Goal: Browse casually

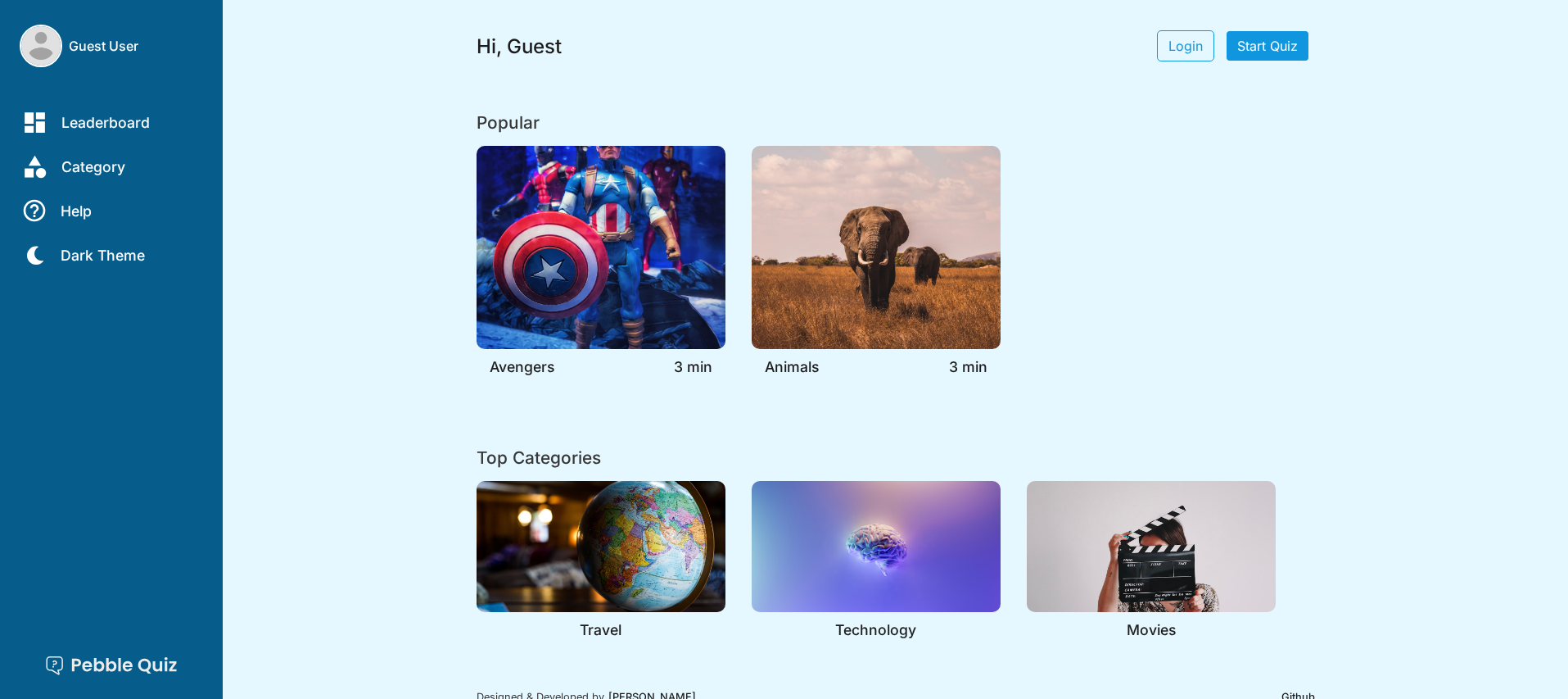
click at [641, 253] on img at bounding box center [601, 247] width 249 height 203
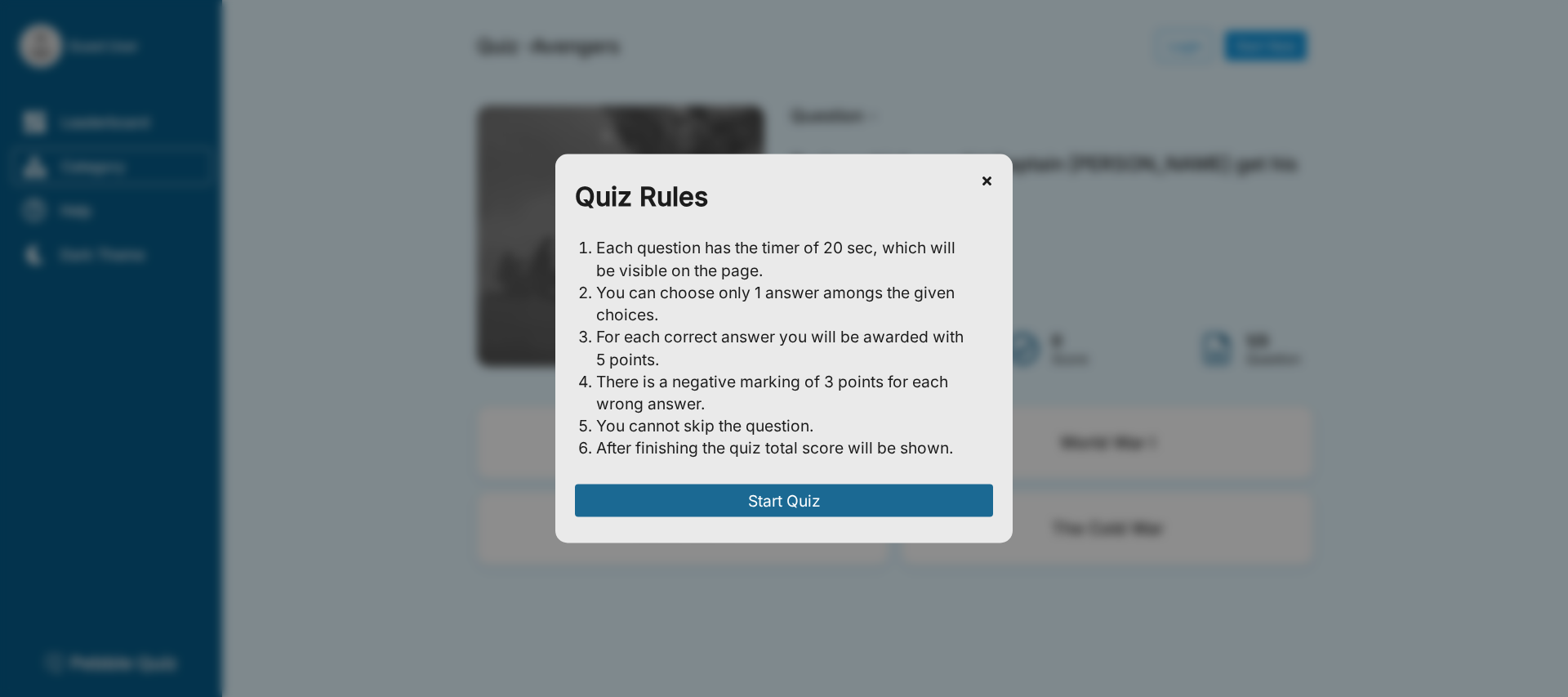
click at [761, 489] on button "Start Quiz" at bounding box center [784, 501] width 418 height 32
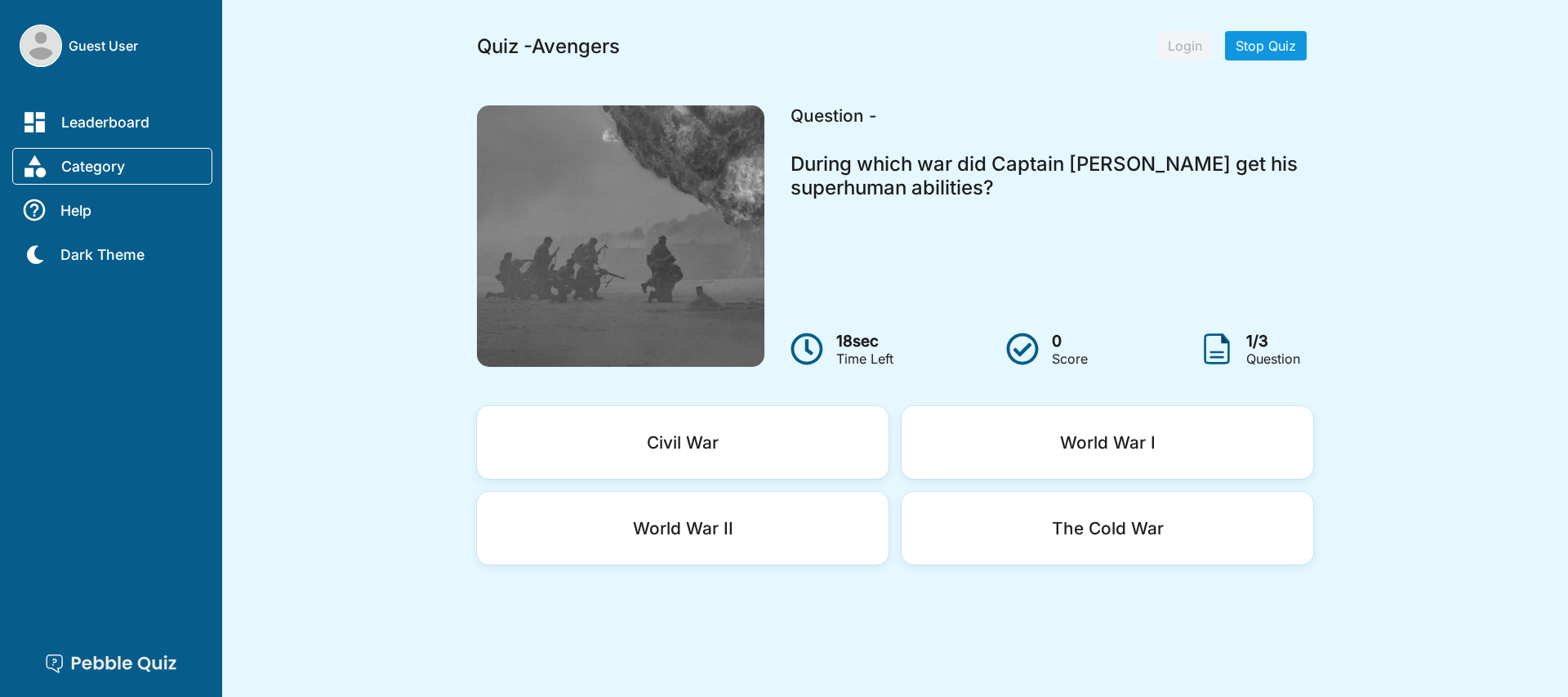
click at [1010, 467] on button "World War I" at bounding box center [1108, 442] width 412 height 73
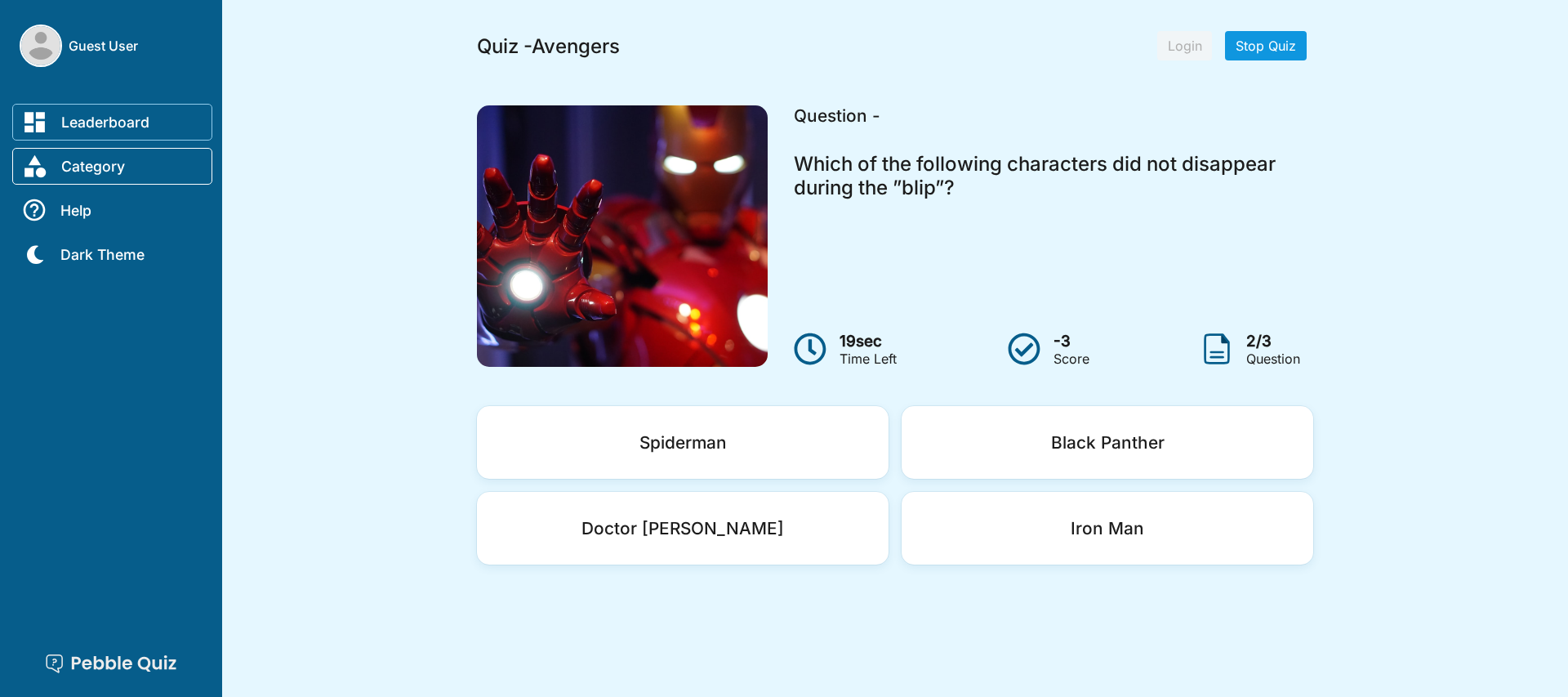
click at [127, 123] on h2 "Leaderboard" at bounding box center [105, 122] width 88 height 17
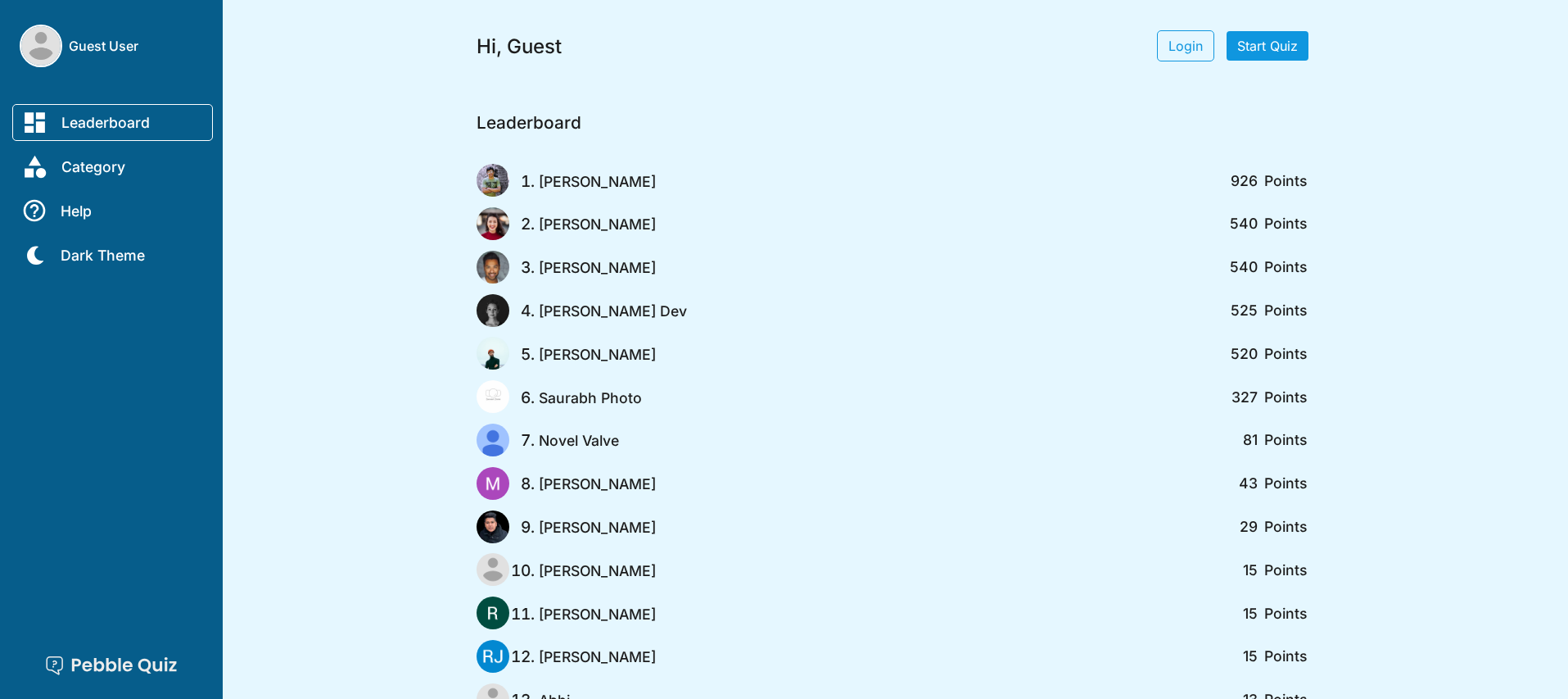
drag, startPoint x: 522, startPoint y: 176, endPoint x: 656, endPoint y: 195, distance: 135.3
click at [656, 195] on div "Saurabh Chirde 926 Points" at bounding box center [892, 180] width 831 height 32
drag, startPoint x: 534, startPoint y: 401, endPoint x: 665, endPoint y: 403, distance: 131.0
click at [665, 403] on div "Saurabh Photo 327 Points" at bounding box center [892, 396] width 831 height 32
drag, startPoint x: 538, startPoint y: 440, endPoint x: 652, endPoint y: 440, distance: 114.0
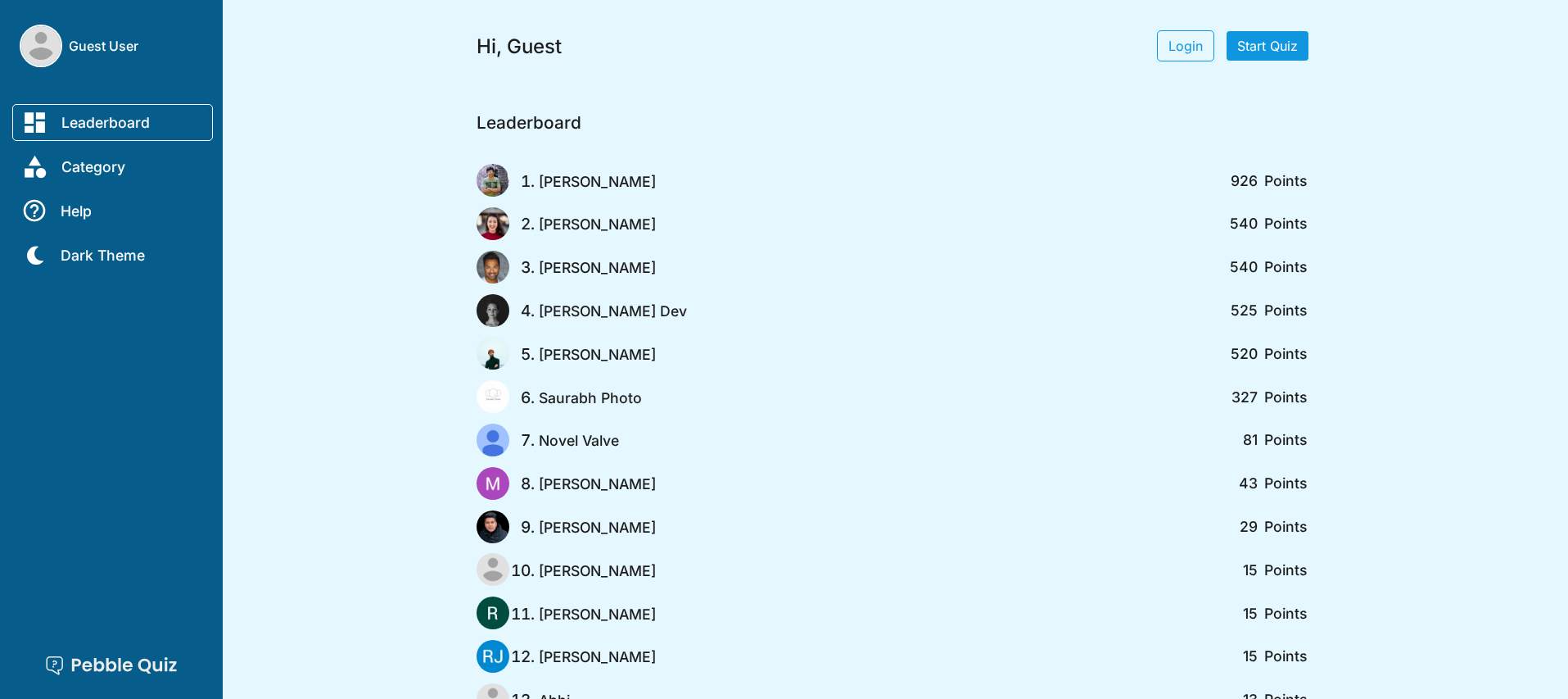
click at [652, 440] on div "Novel Valve 81 Points" at bounding box center [892, 439] width 831 height 32
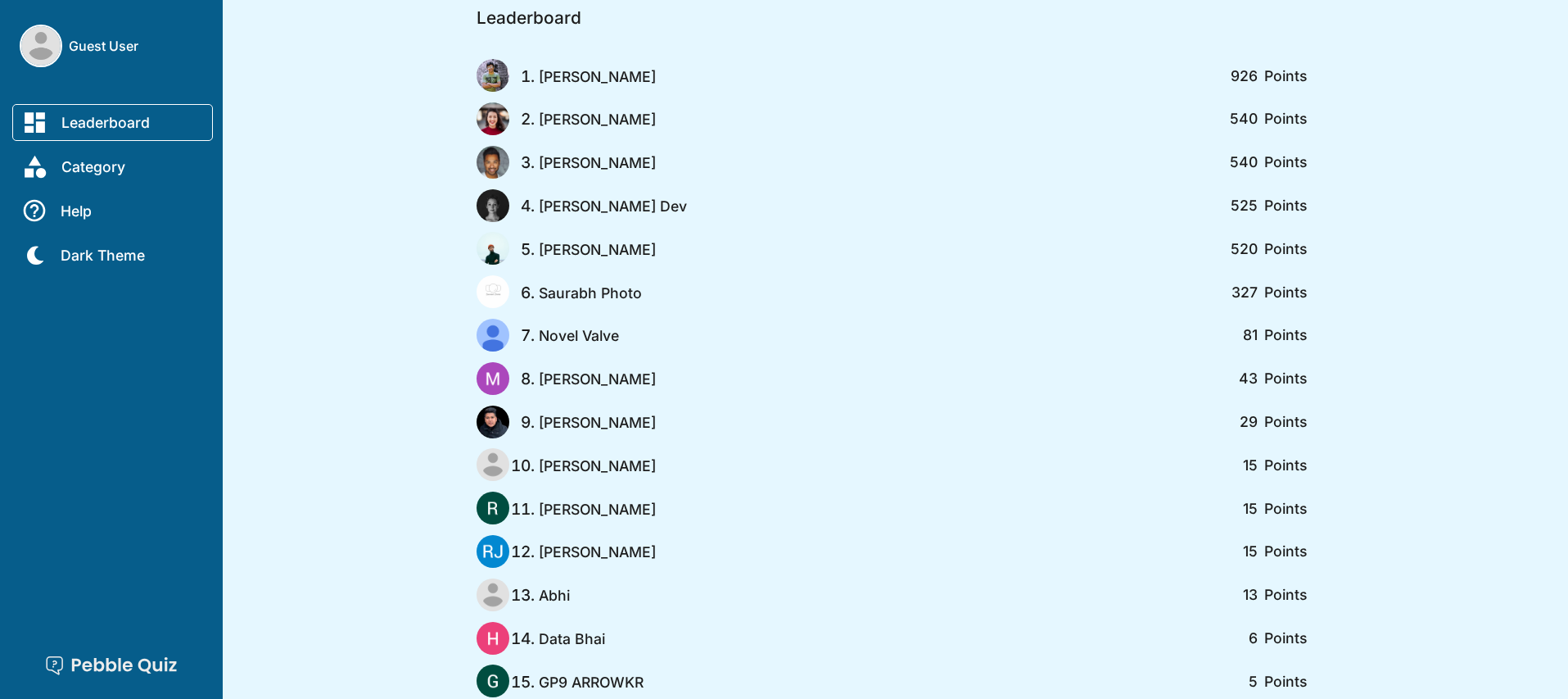
scroll to position [110, 0]
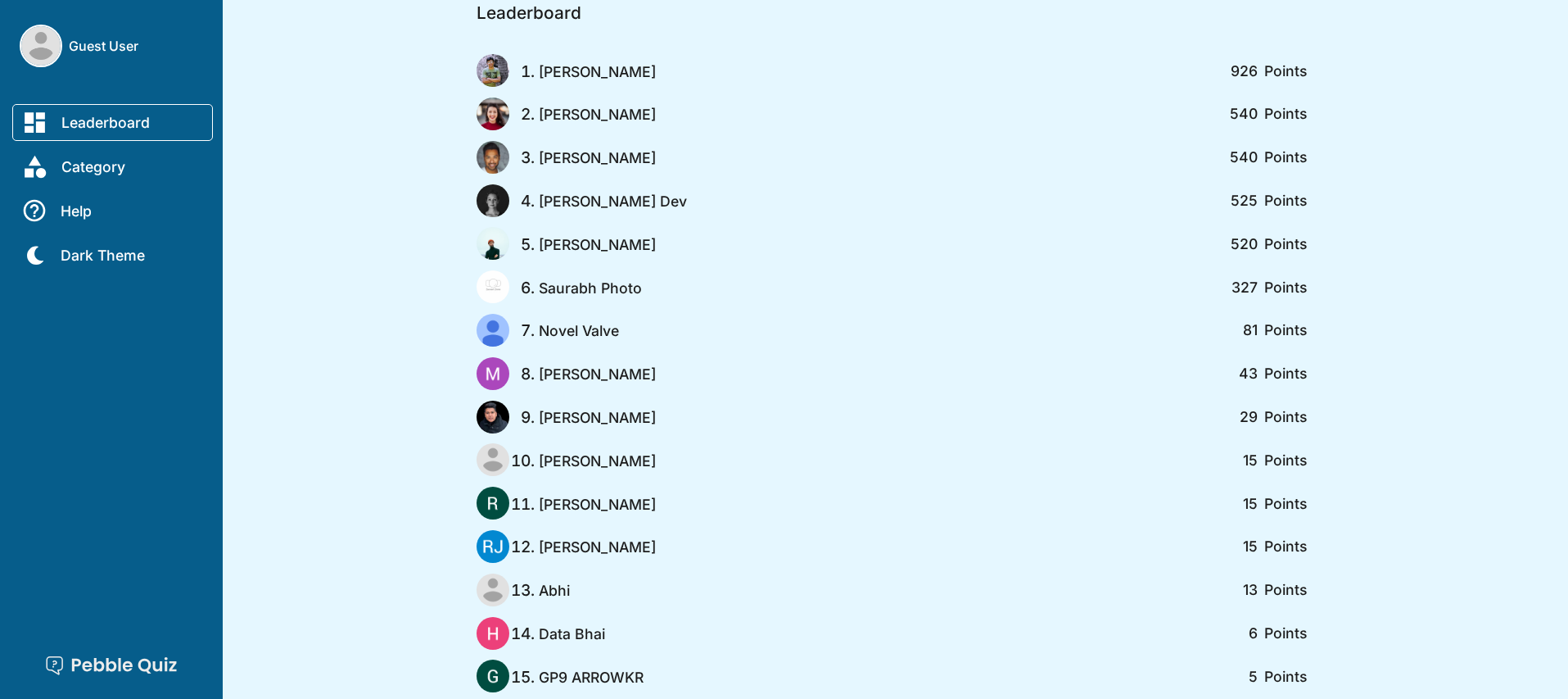
click at [581, 376] on h2 "Meena Vishwakarma" at bounding box center [597, 374] width 117 height 17
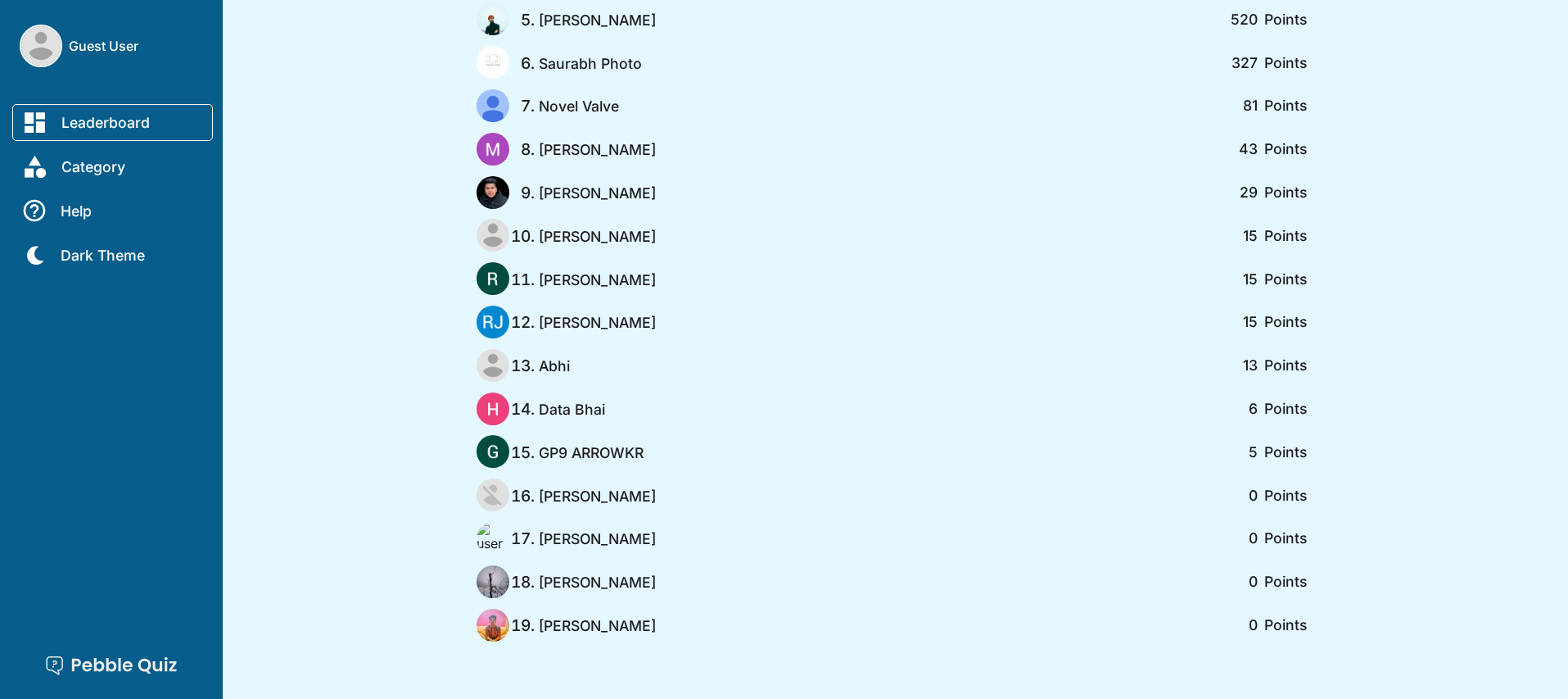
scroll to position [0, 0]
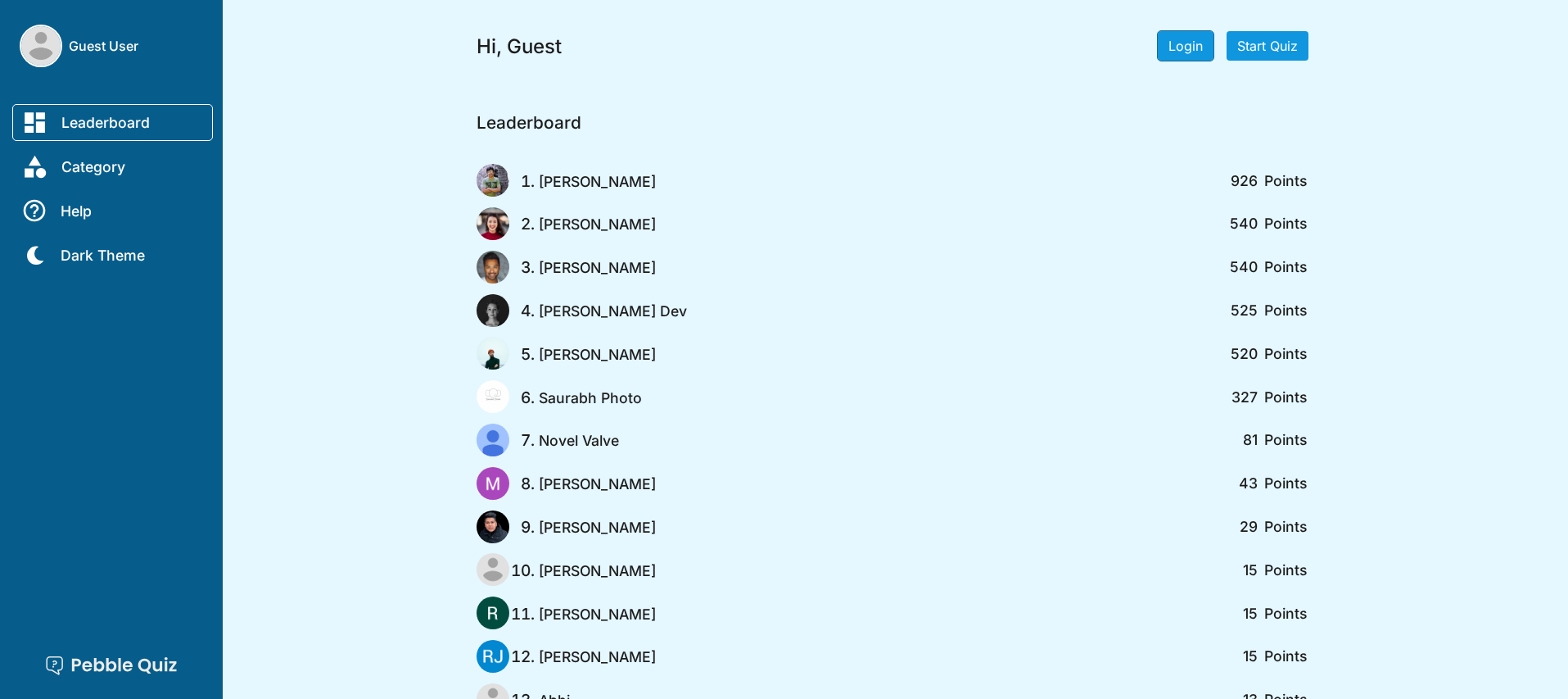
click at [1195, 35] on button "Login" at bounding box center [1185, 46] width 56 height 30
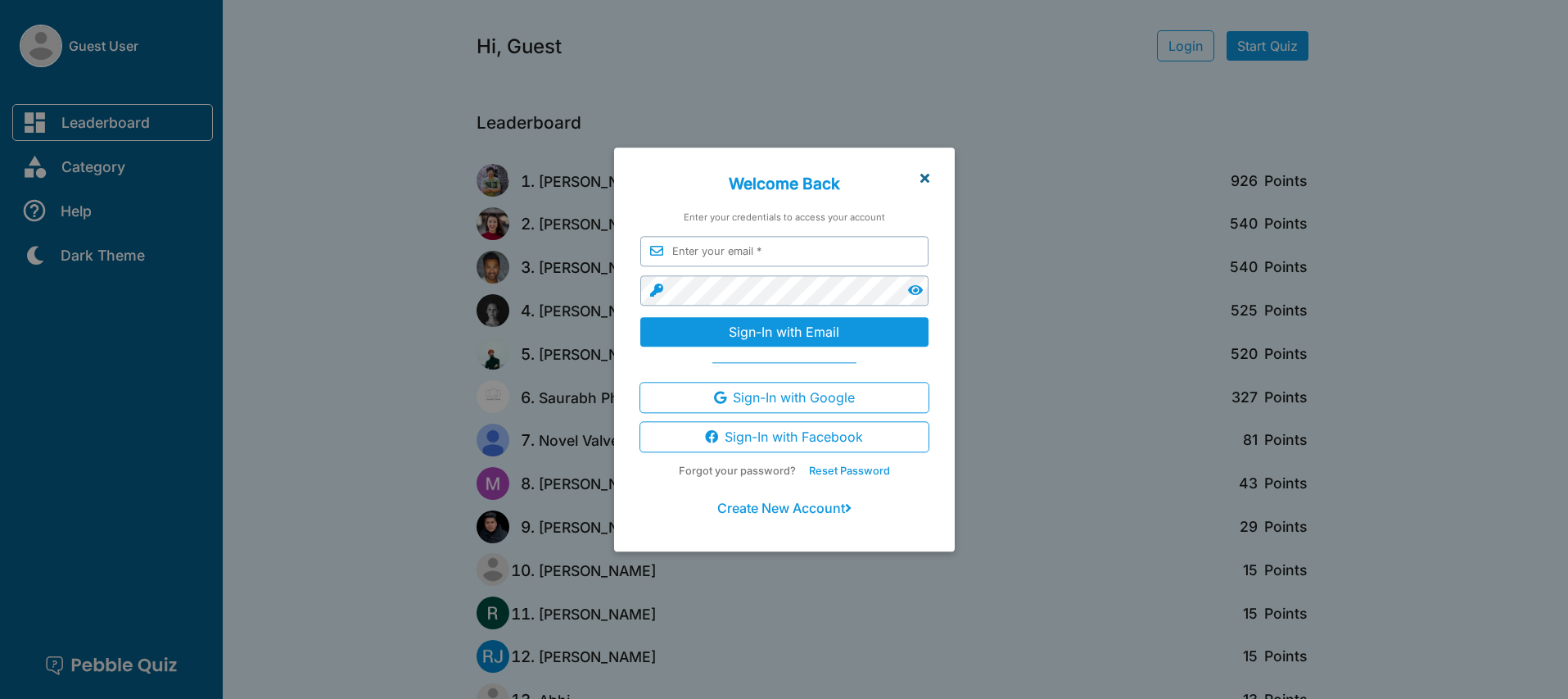
click at [928, 181] on icon at bounding box center [925, 178] width 9 height 13
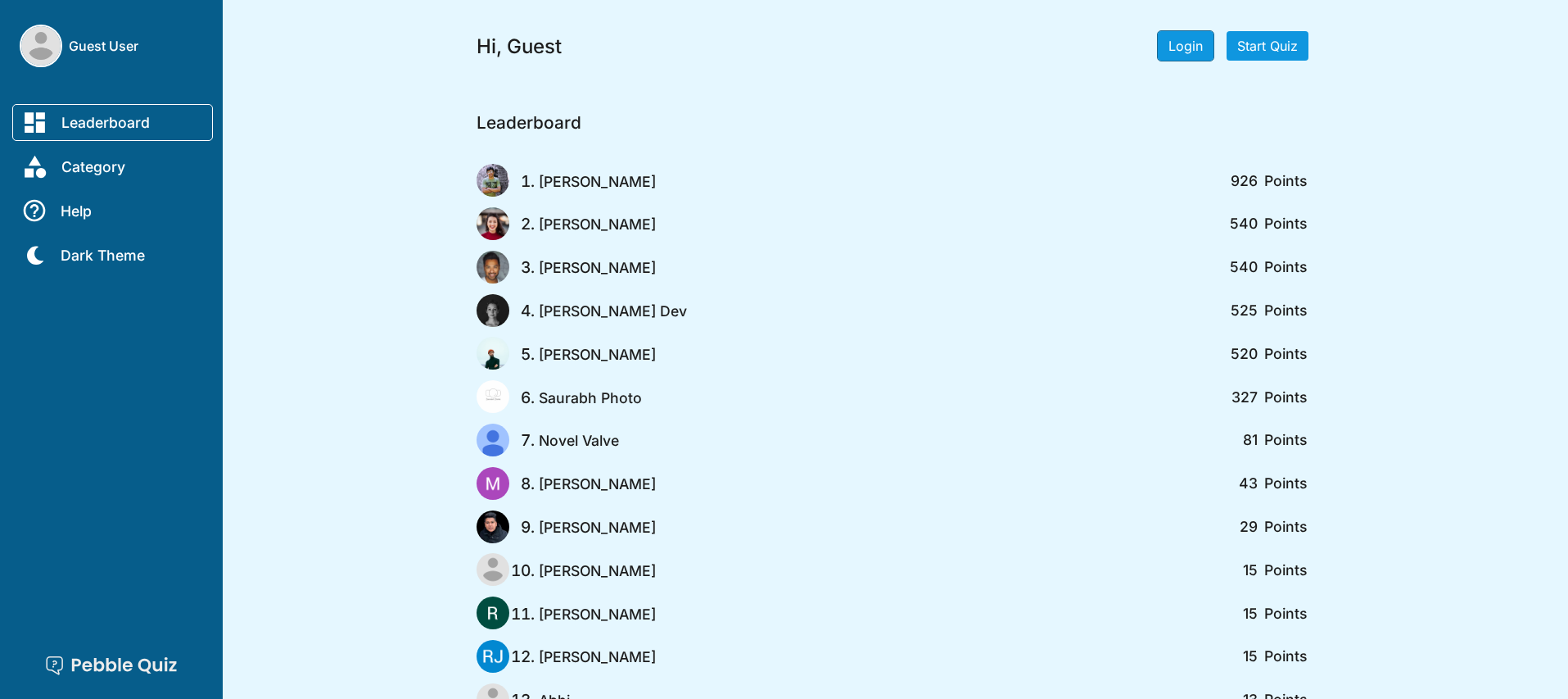
click at [1161, 46] on button "Login" at bounding box center [1185, 46] width 56 height 30
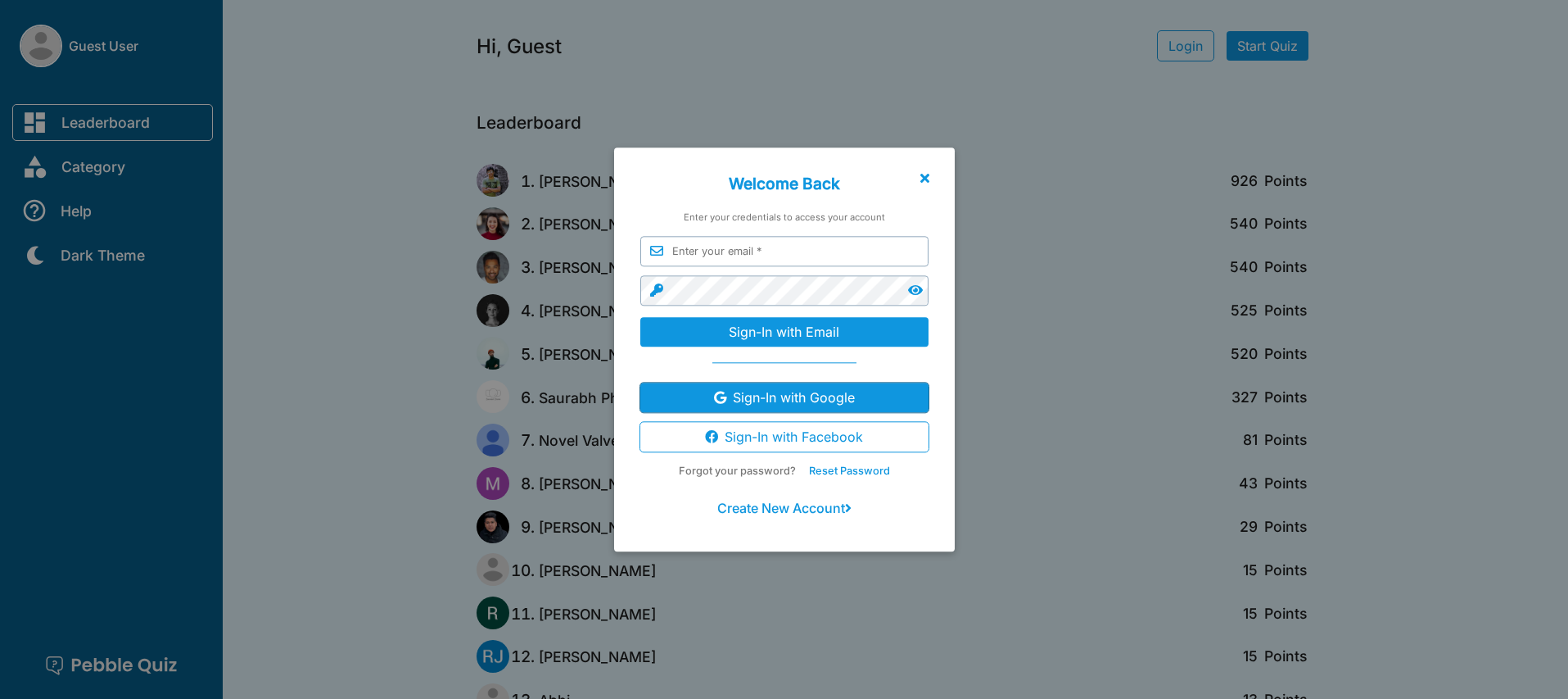
click at [779, 401] on button "Sign-In with Google" at bounding box center [784, 397] width 288 height 30
click at [400, 259] on div at bounding box center [784, 367] width 1568 height 839
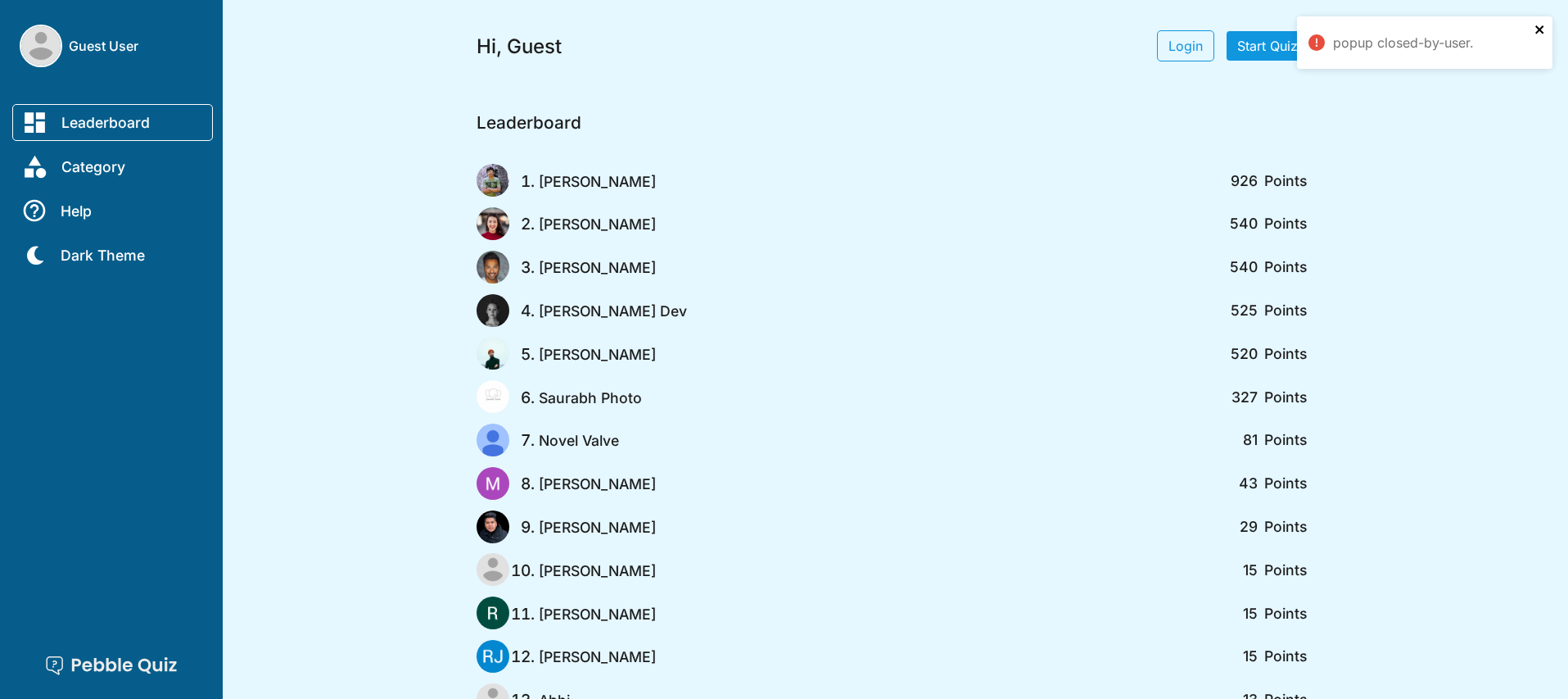
click at [1541, 29] on icon "close" at bounding box center [1540, 30] width 12 height 13
click at [425, 111] on div "Guest User Leaderboard Category Help Dark Theme Dark Stop Quiz Hi, Guest Login …" at bounding box center [784, 517] width 1568 height 1033
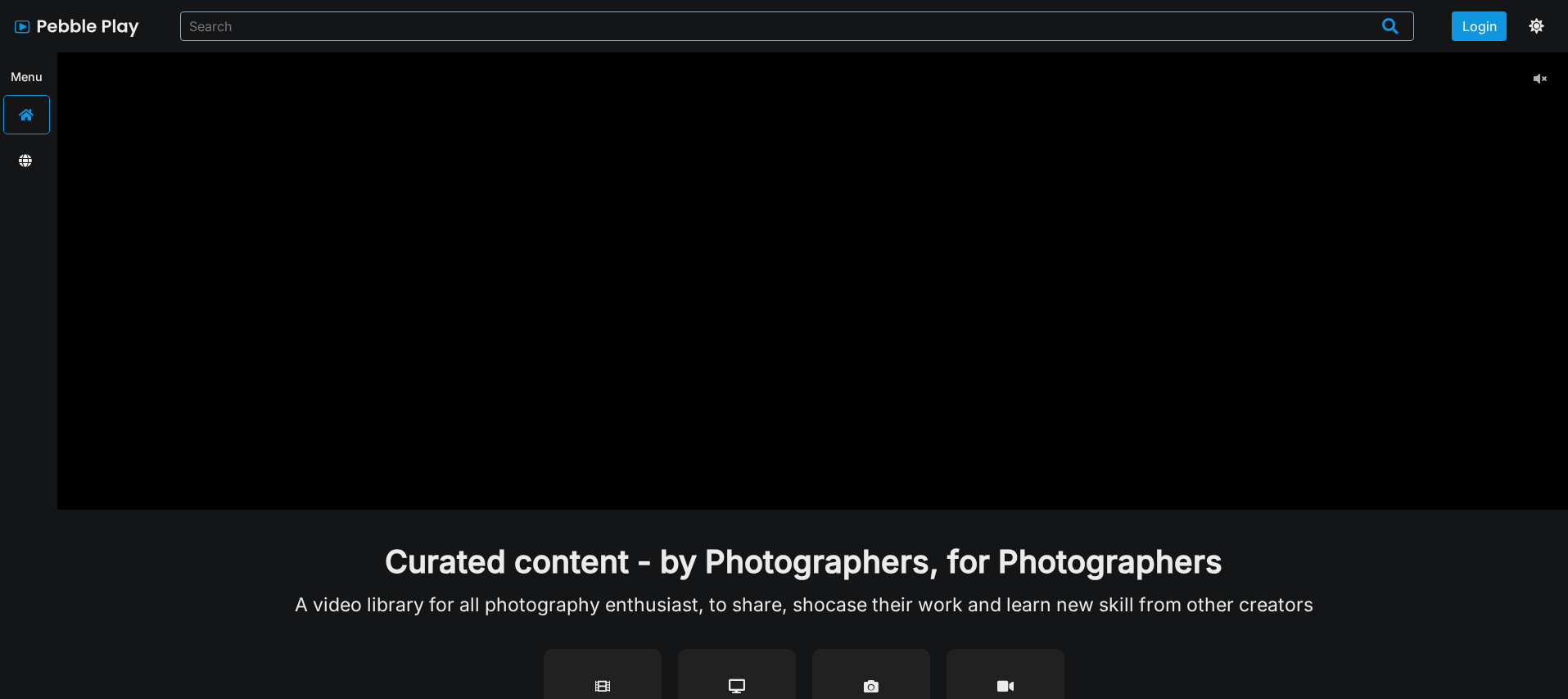
click at [1542, 78] on icon at bounding box center [1540, 78] width 13 height 13
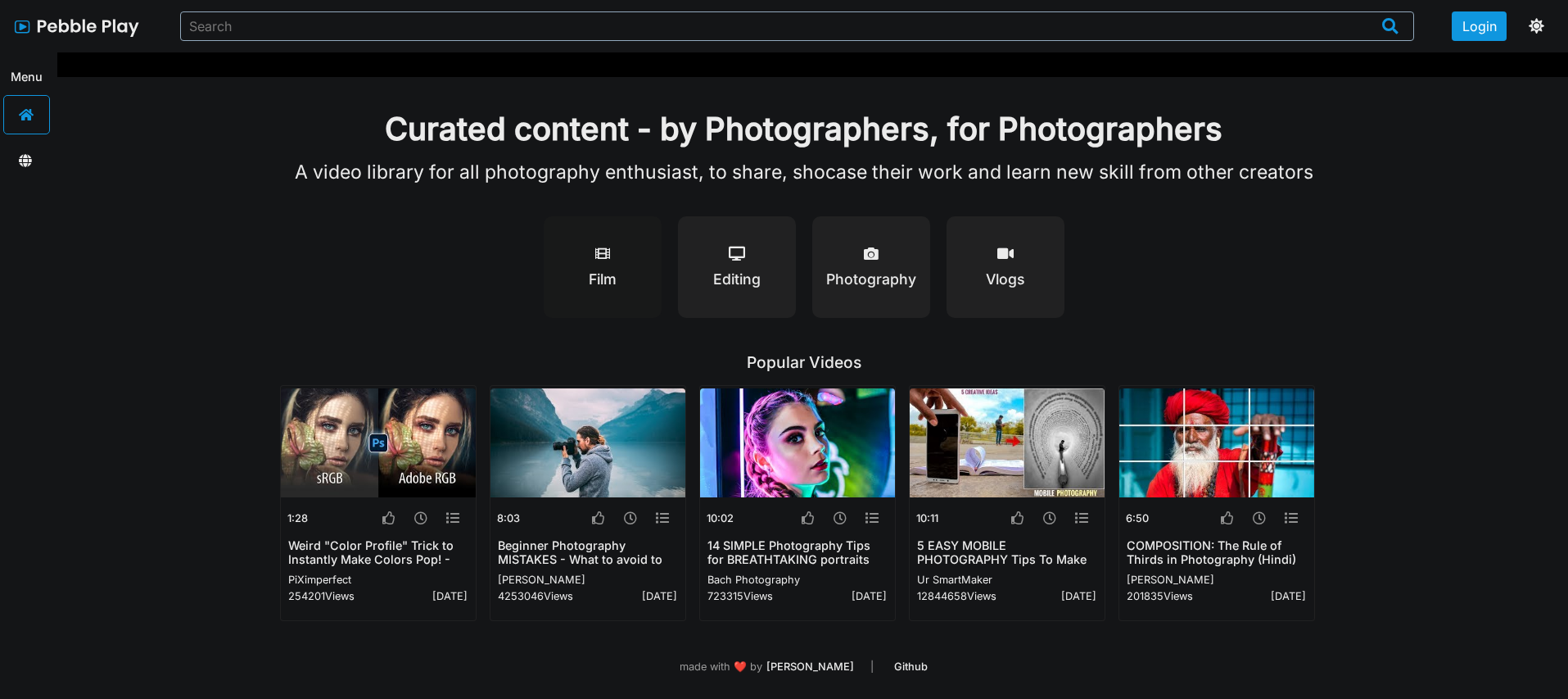
click at [602, 270] on h1 "Film" at bounding box center [603, 279] width 28 height 17
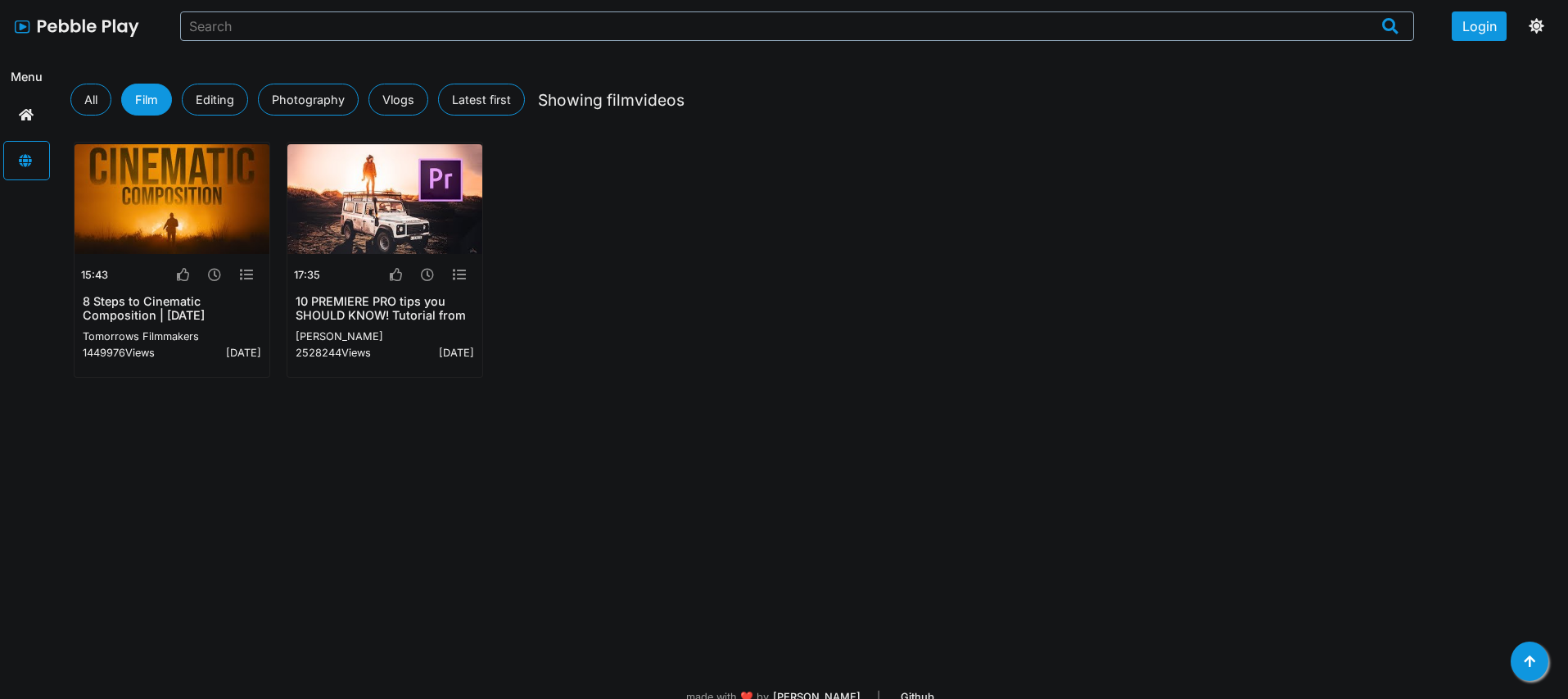
click at [94, 99] on div "All" at bounding box center [91, 100] width 41 height 32
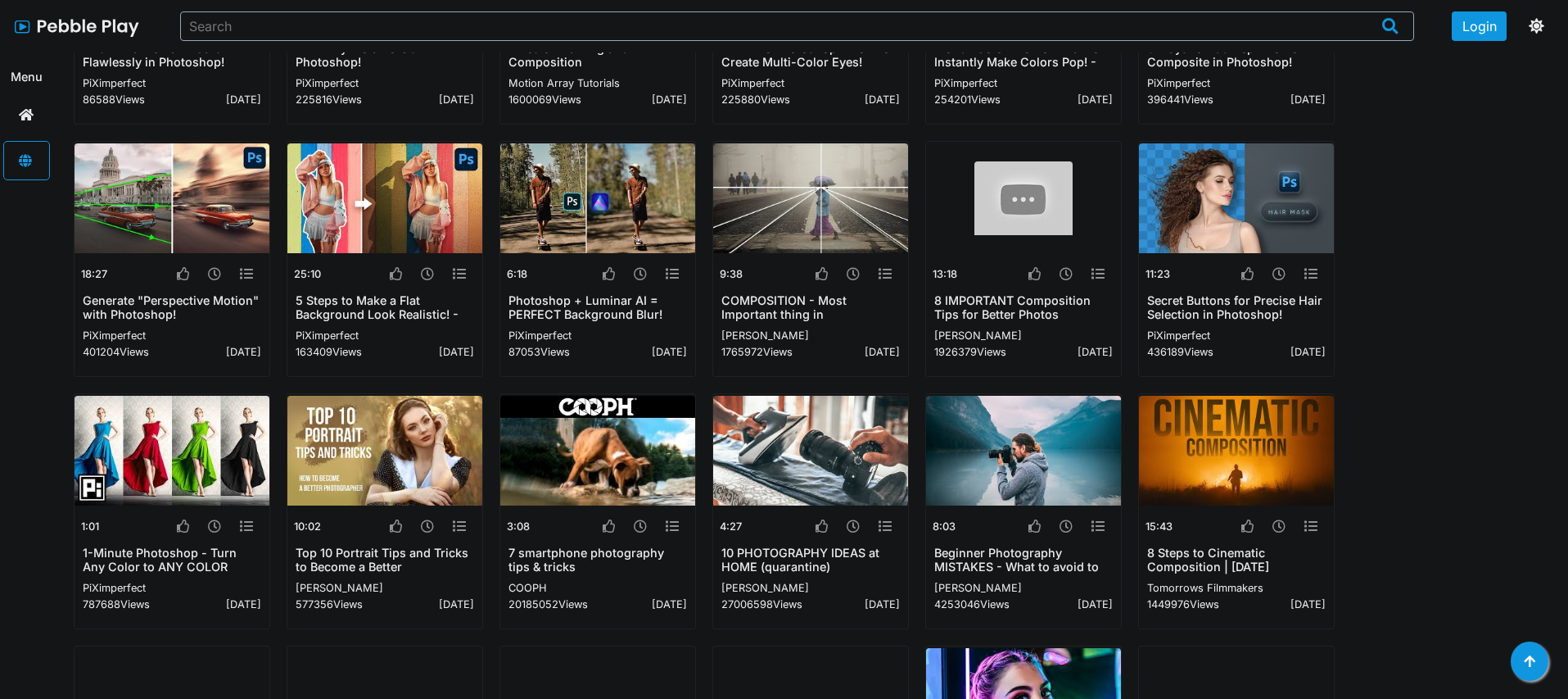
scroll to position [233, 0]
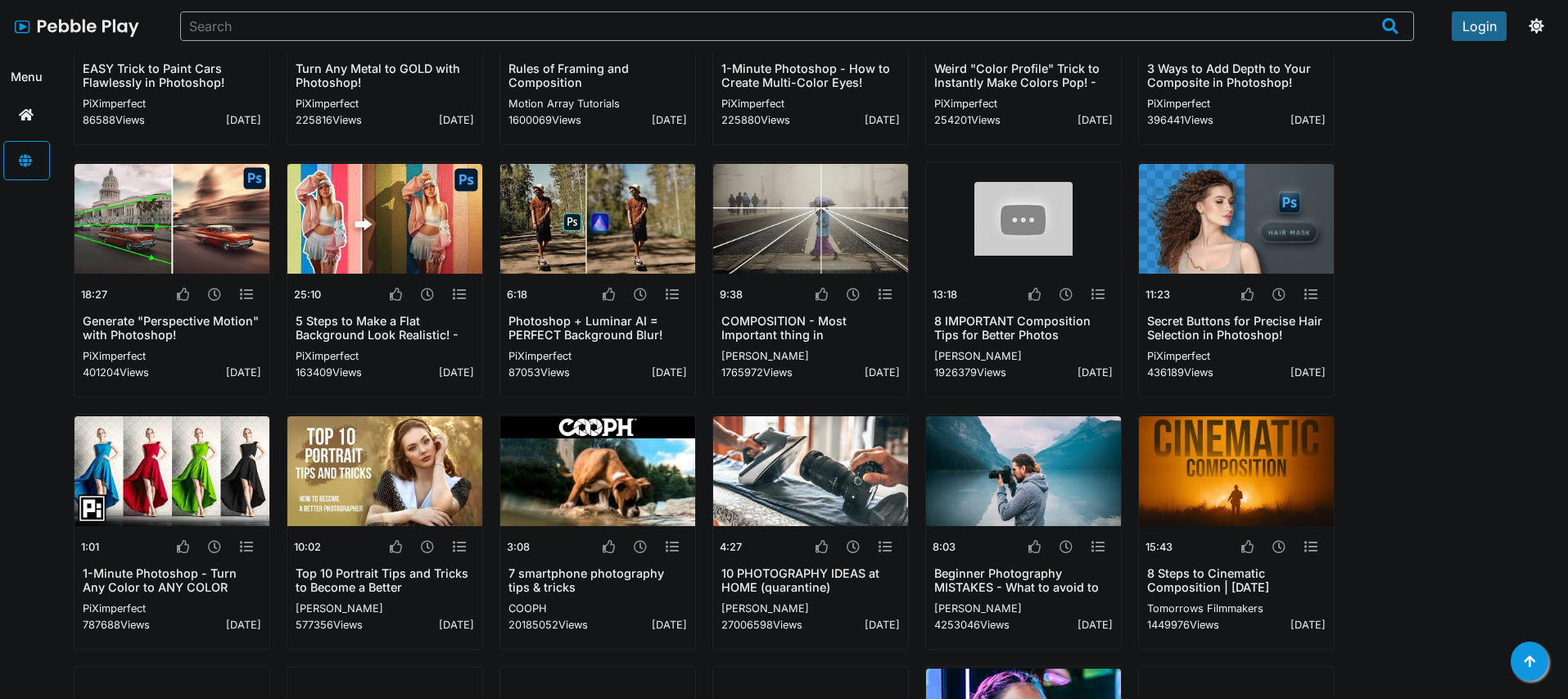
click at [1484, 27] on button "Login" at bounding box center [1480, 26] width 56 height 30
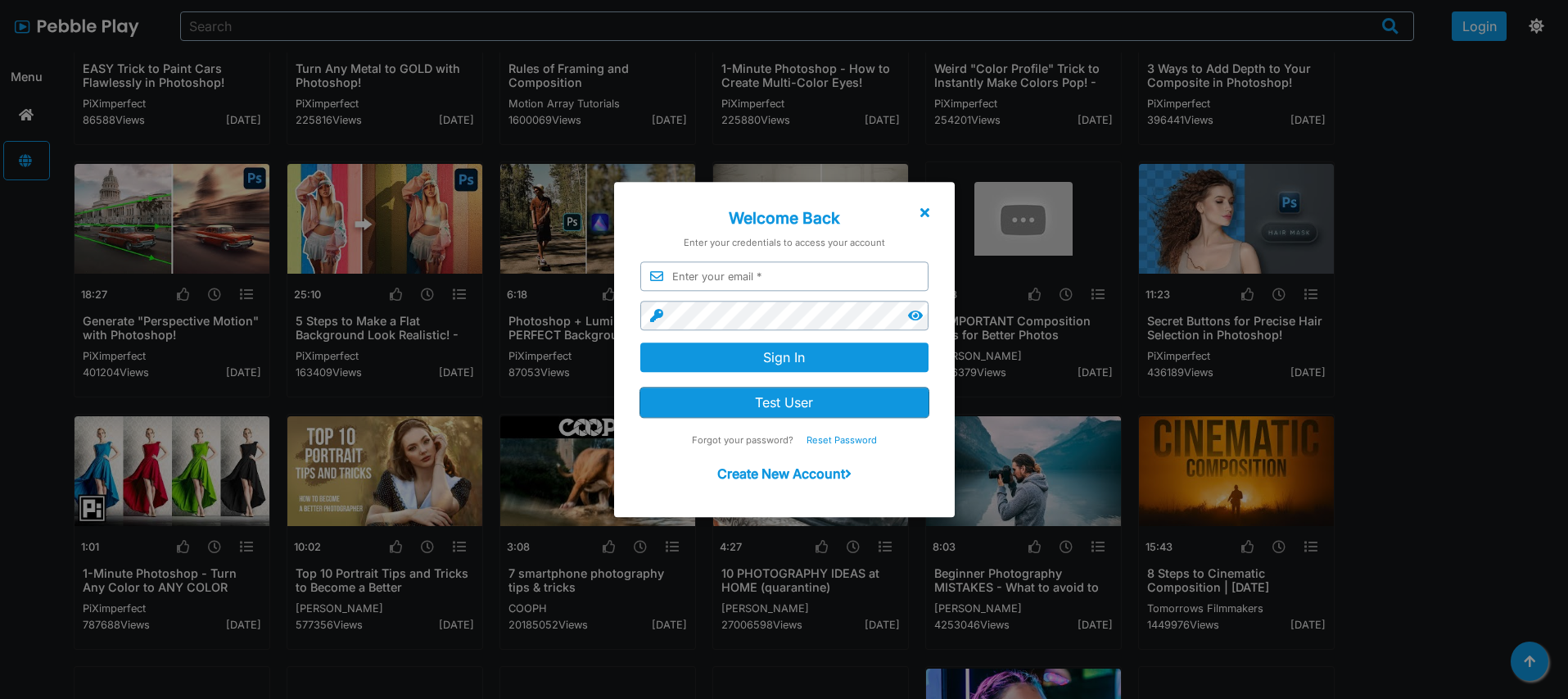
click at [778, 389] on button "Test User" at bounding box center [784, 402] width 288 height 30
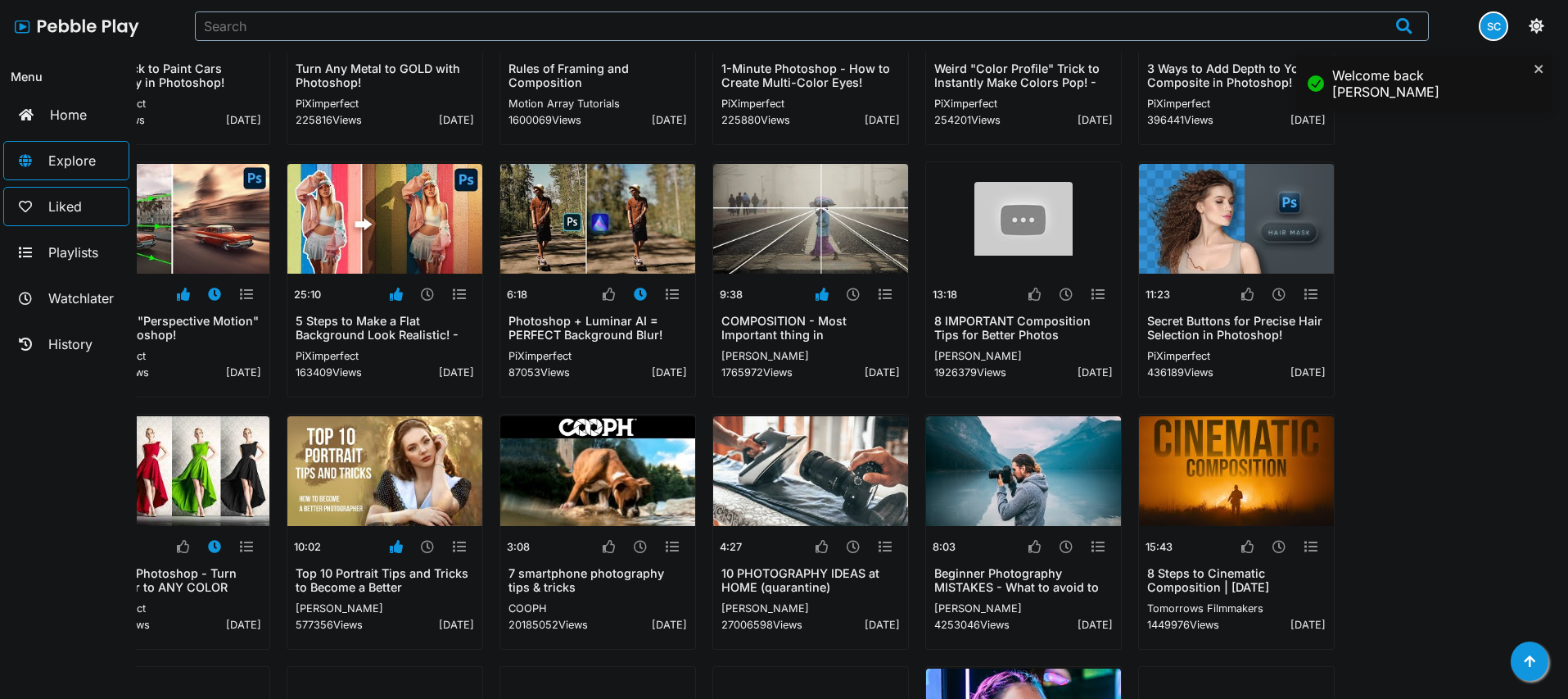
click at [55, 208] on h2 "Liked" at bounding box center [65, 207] width 33 height 16
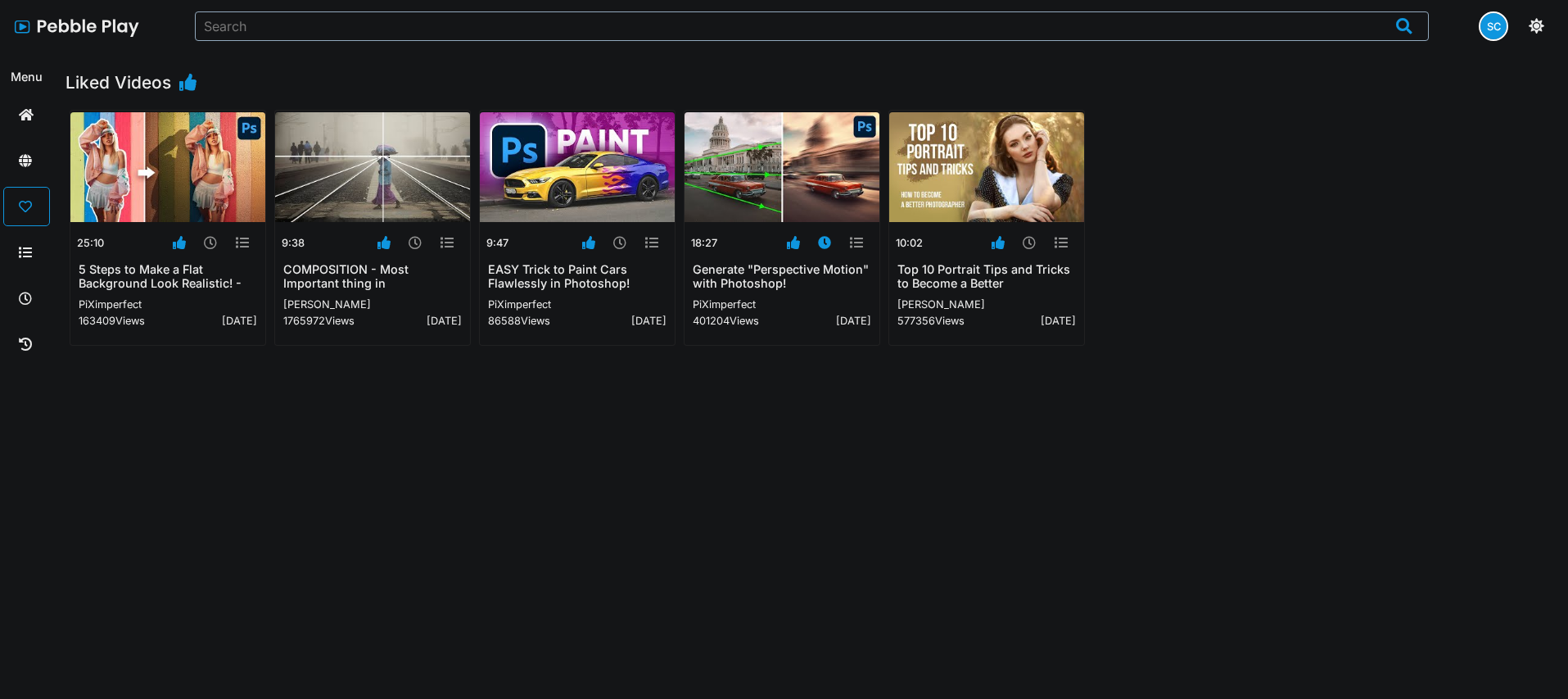
click at [29, 255] on icon at bounding box center [25, 252] width 30 height 30
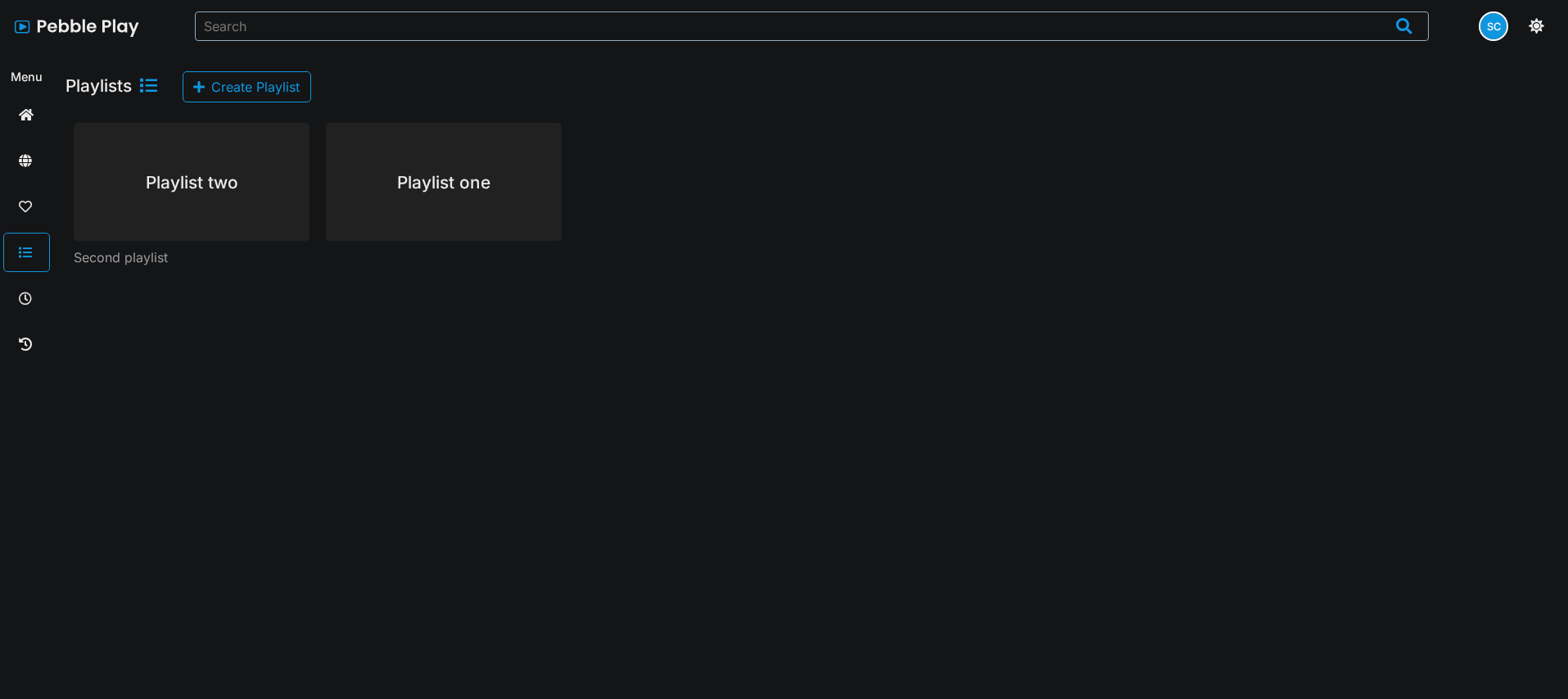
click at [1495, 28] on div "SC" at bounding box center [1493, 26] width 26 height 26
click at [1495, 70] on h2 "Profile" at bounding box center [1502, 79] width 94 height 26
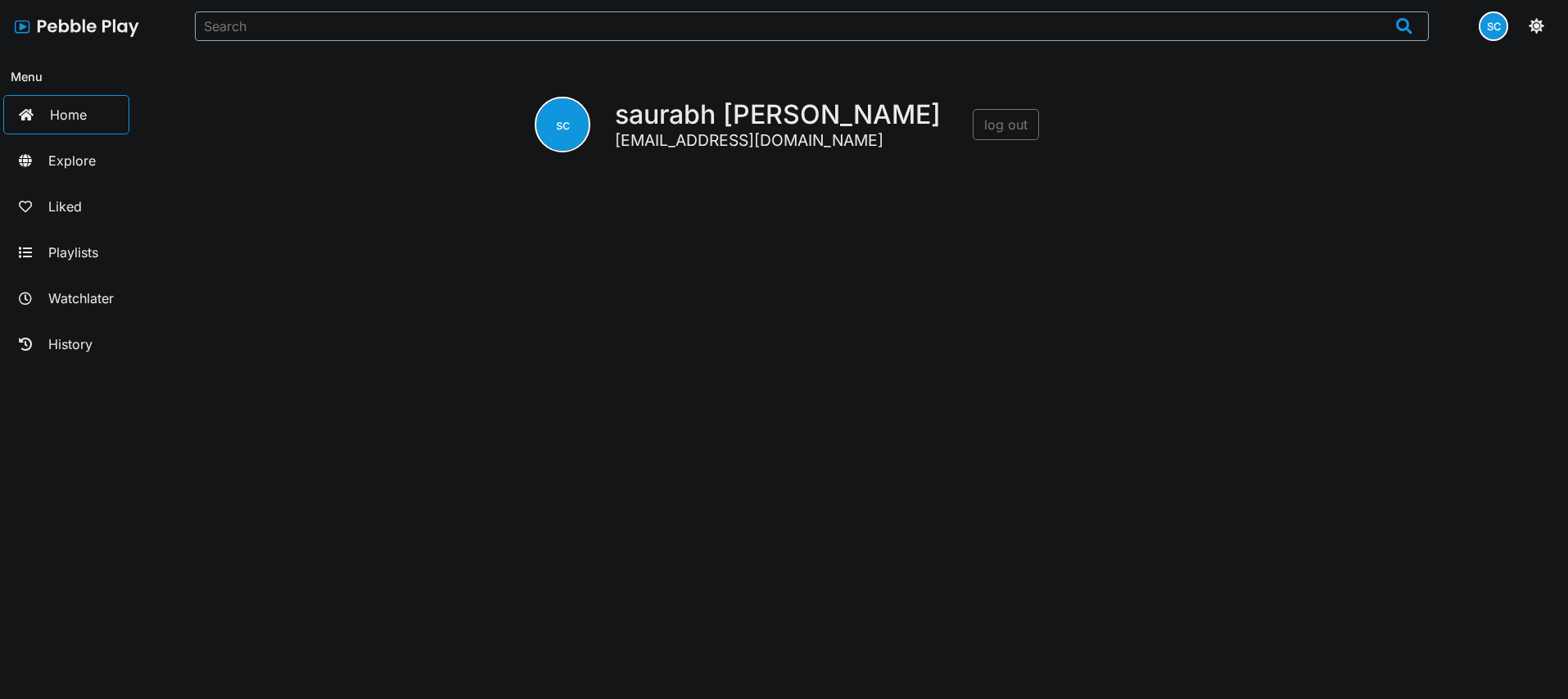
click at [38, 112] on icon at bounding box center [26, 114] width 31 height 30
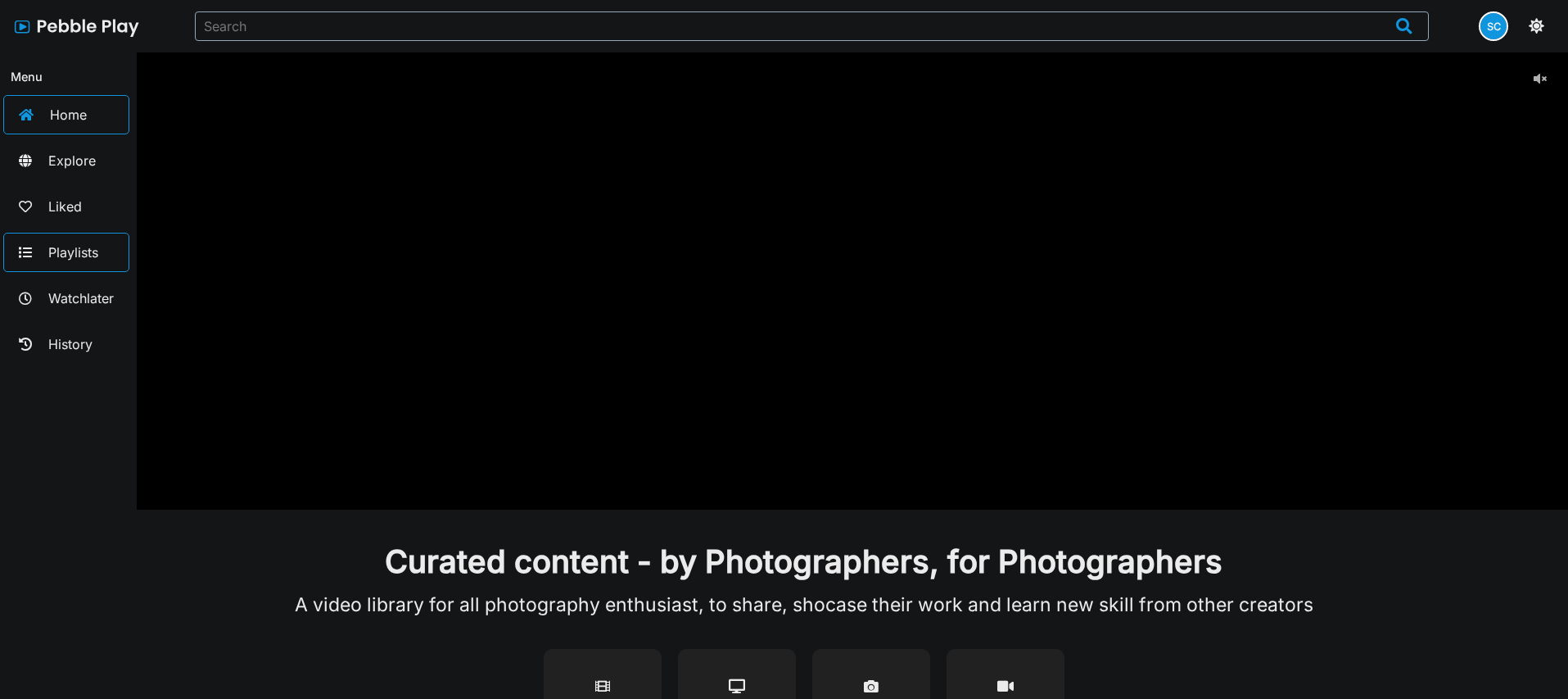
click at [29, 261] on icon at bounding box center [25, 252] width 30 height 30
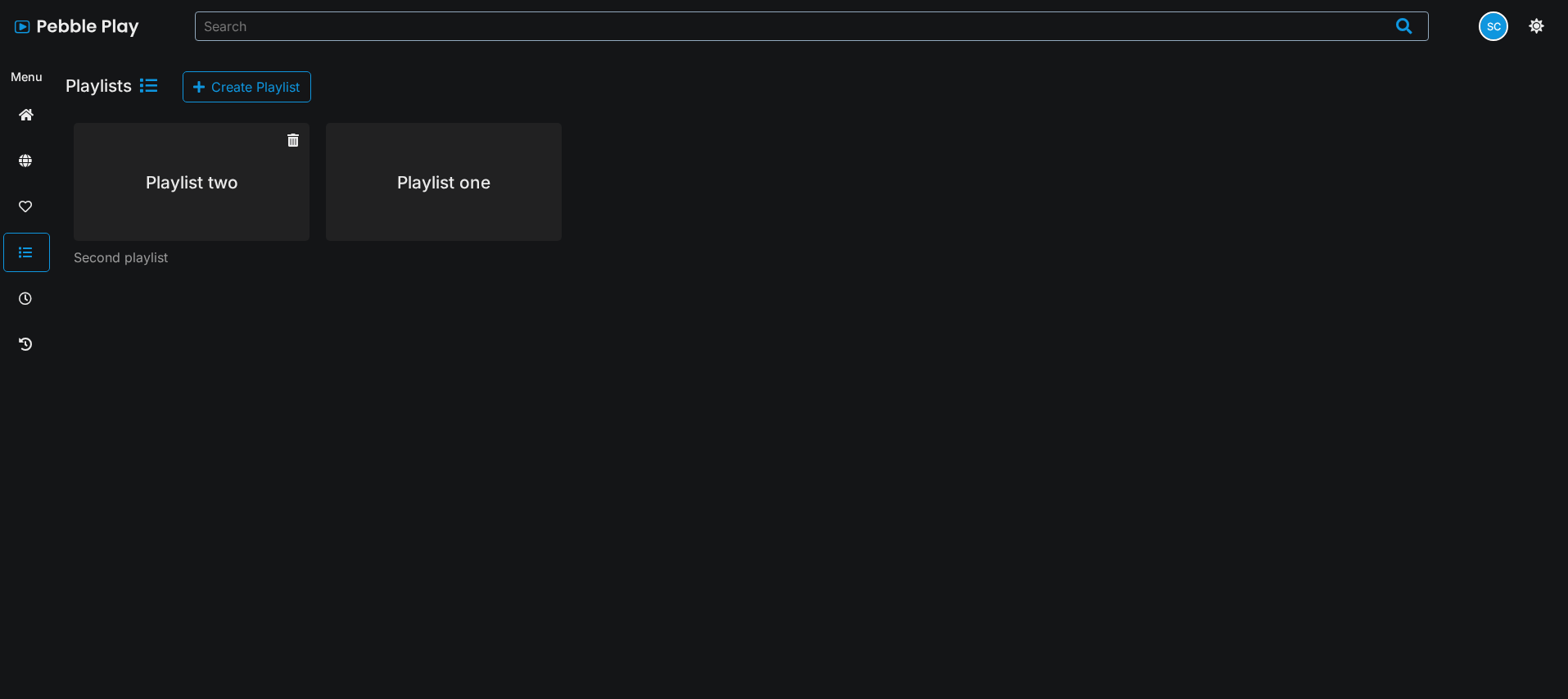
click at [150, 181] on h1 "Playlist two" at bounding box center [191, 181] width 236 height 118
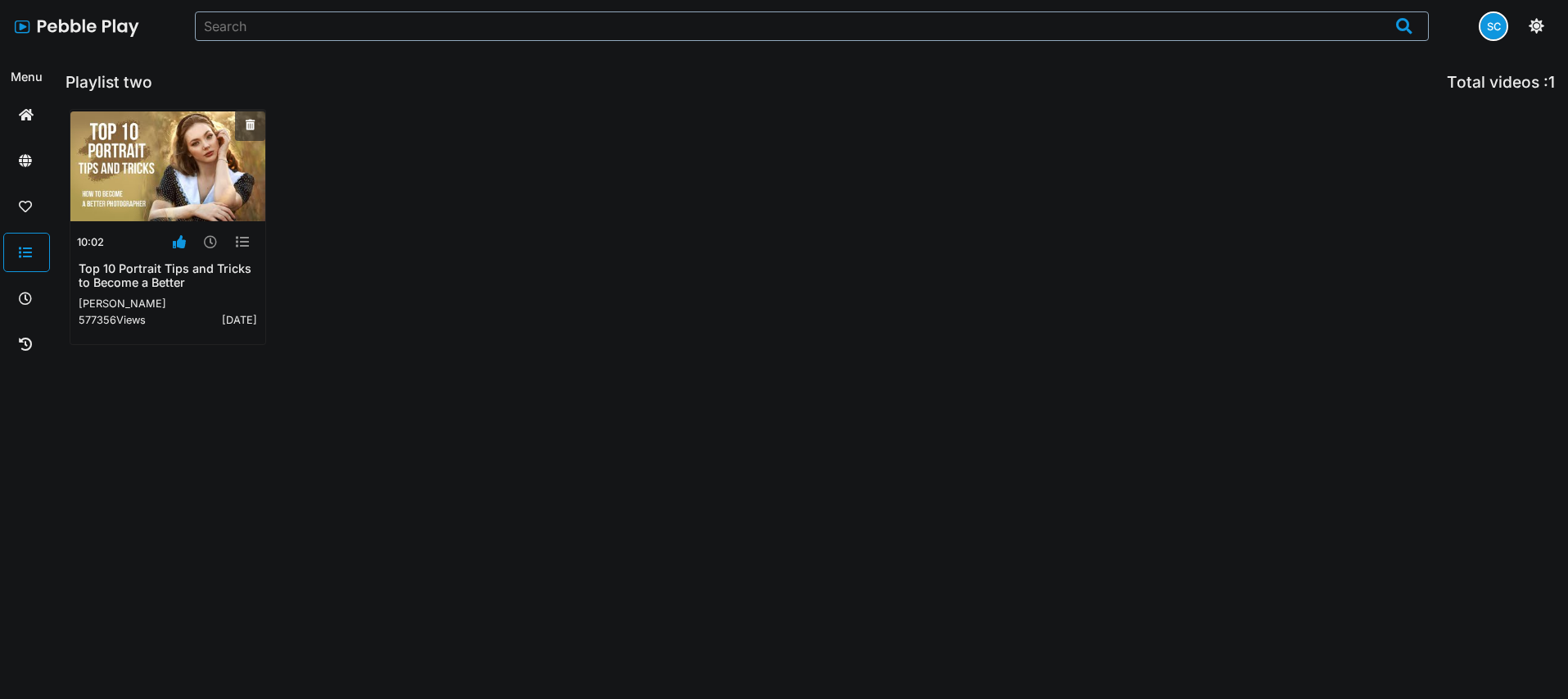
click at [177, 168] on img at bounding box center [167, 166] width 195 height 110
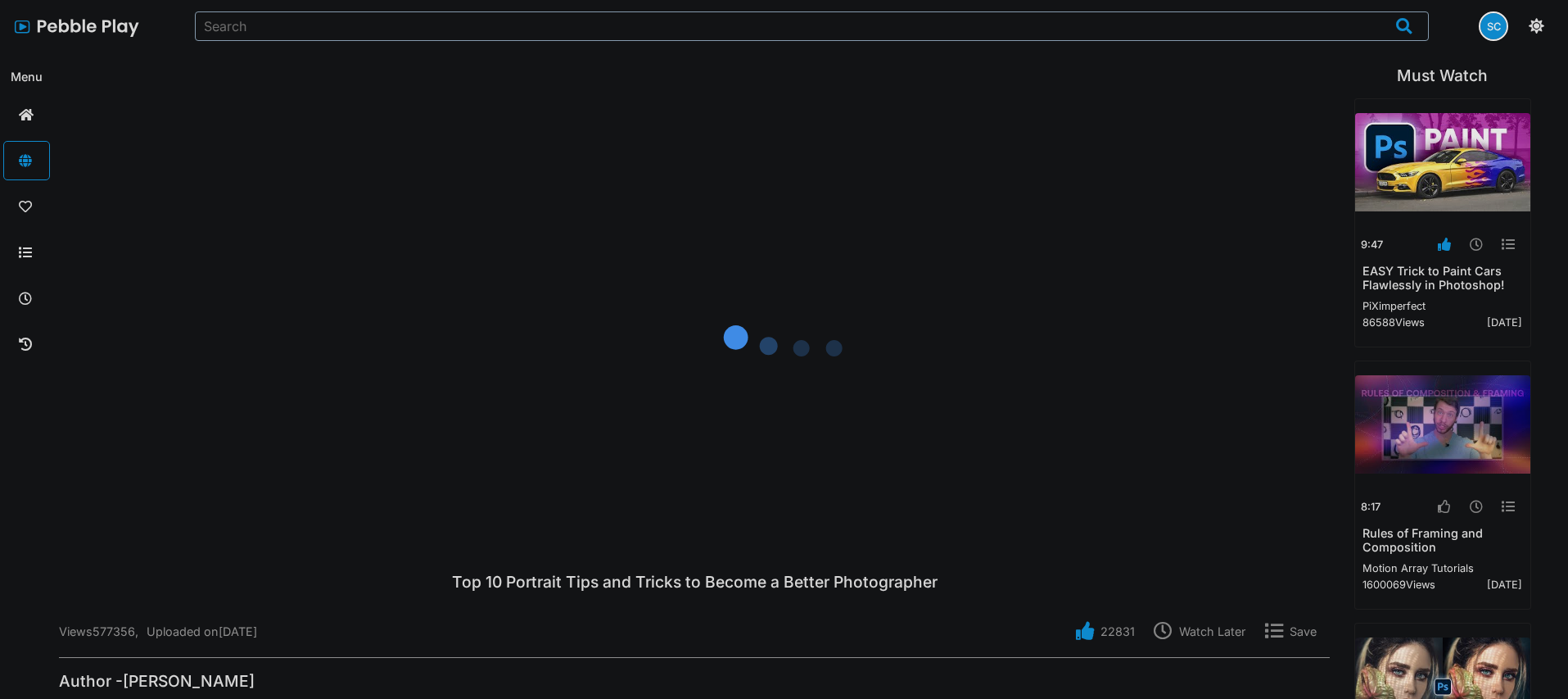
click at [690, 323] on icon at bounding box center [785, 348] width 524 height 295
click at [702, 323] on icon at bounding box center [785, 348] width 524 height 295
click at [700, 282] on icon at bounding box center [785, 348] width 524 height 295
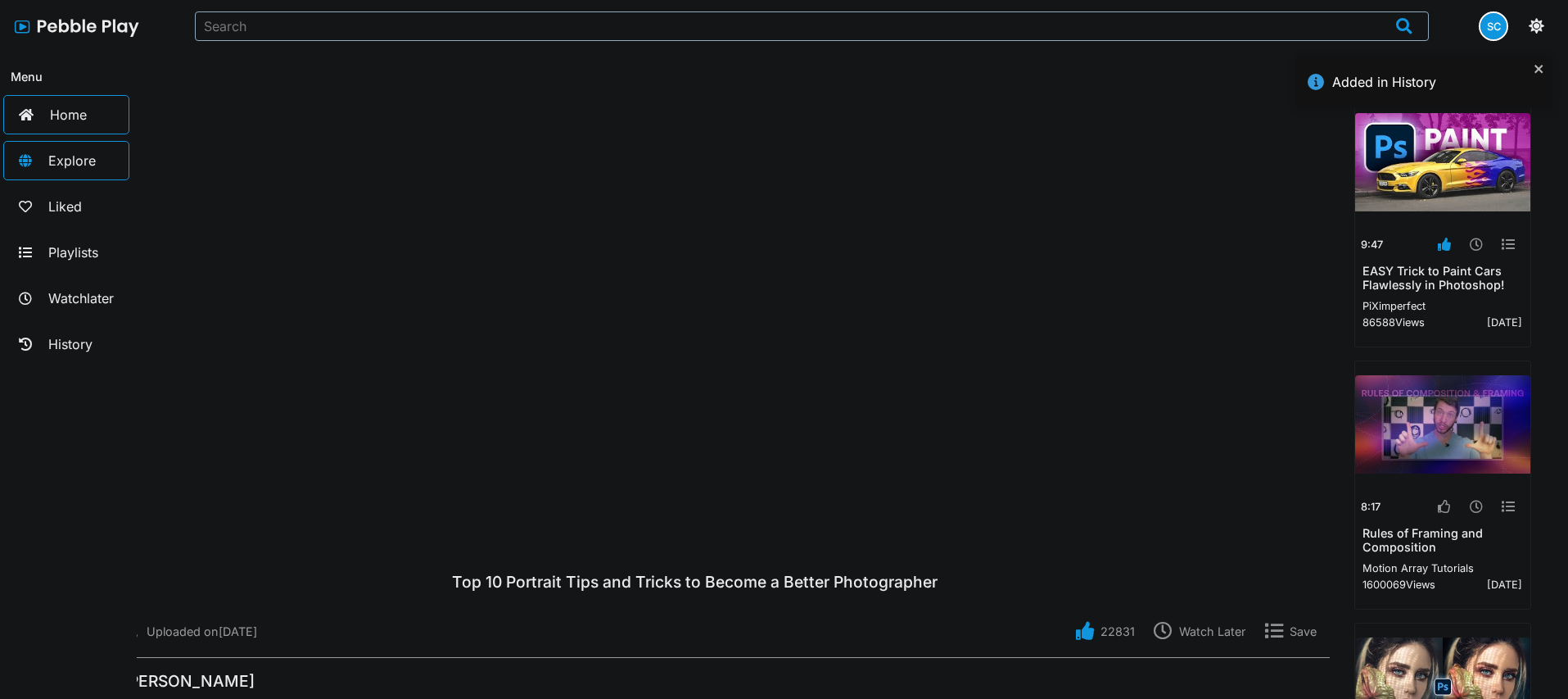
click at [22, 116] on icon at bounding box center [26, 114] width 31 height 30
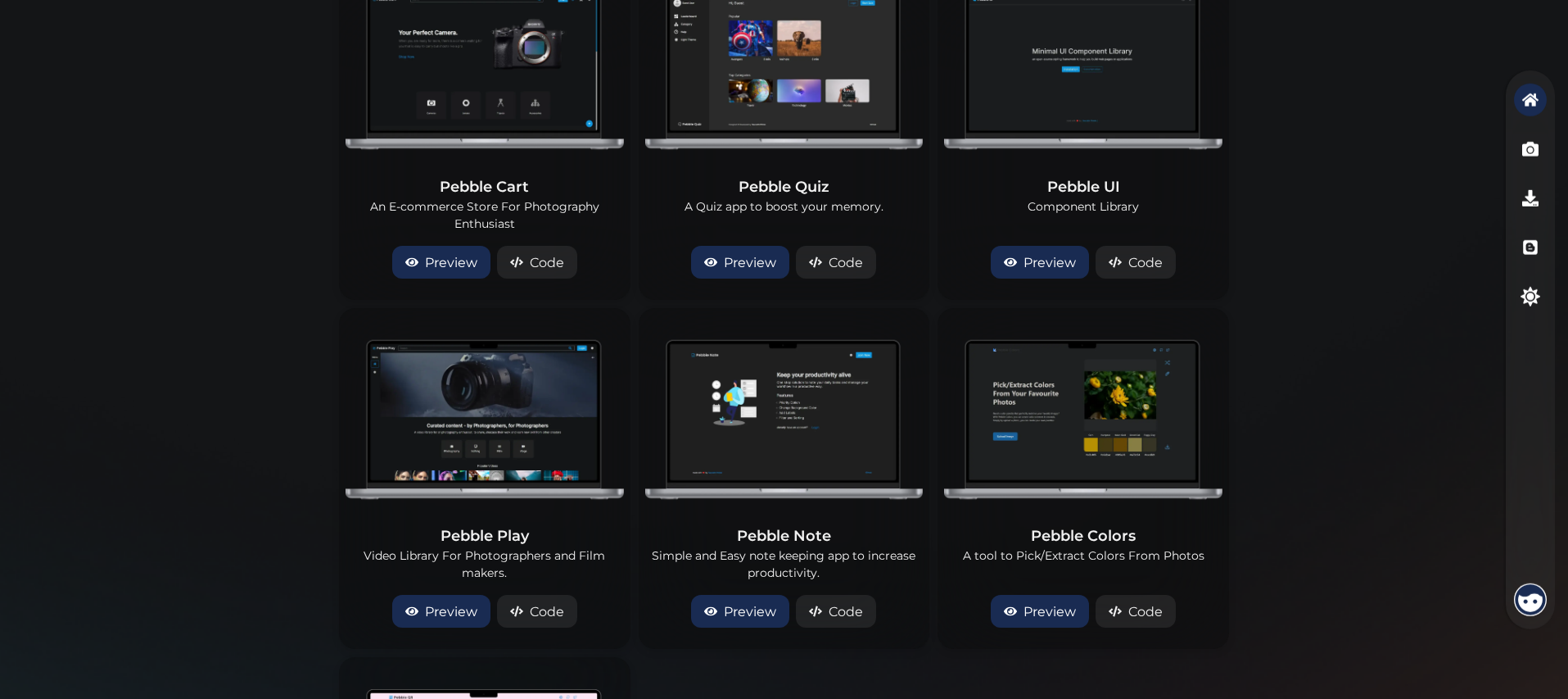
scroll to position [2767, 0]
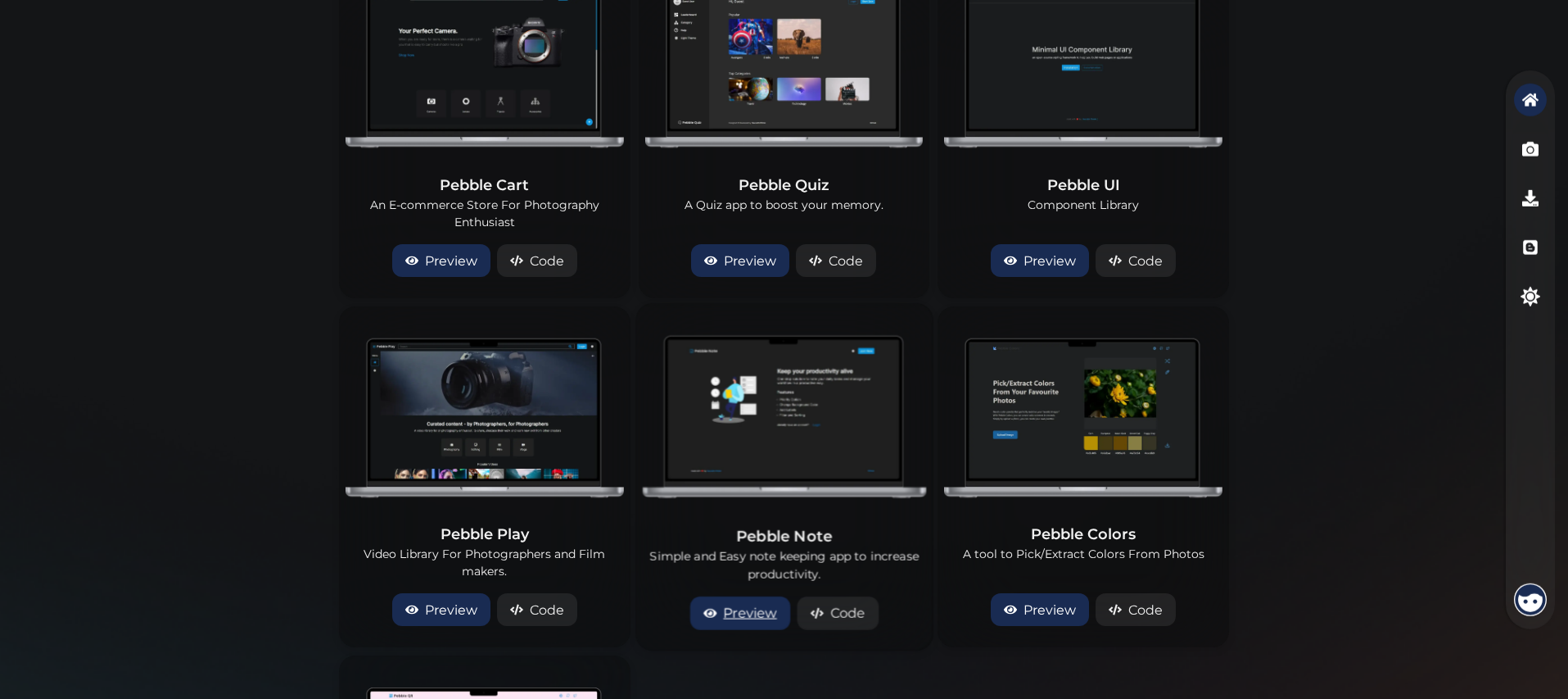
click at [753, 612] on link "Preview" at bounding box center [739, 612] width 100 height 33
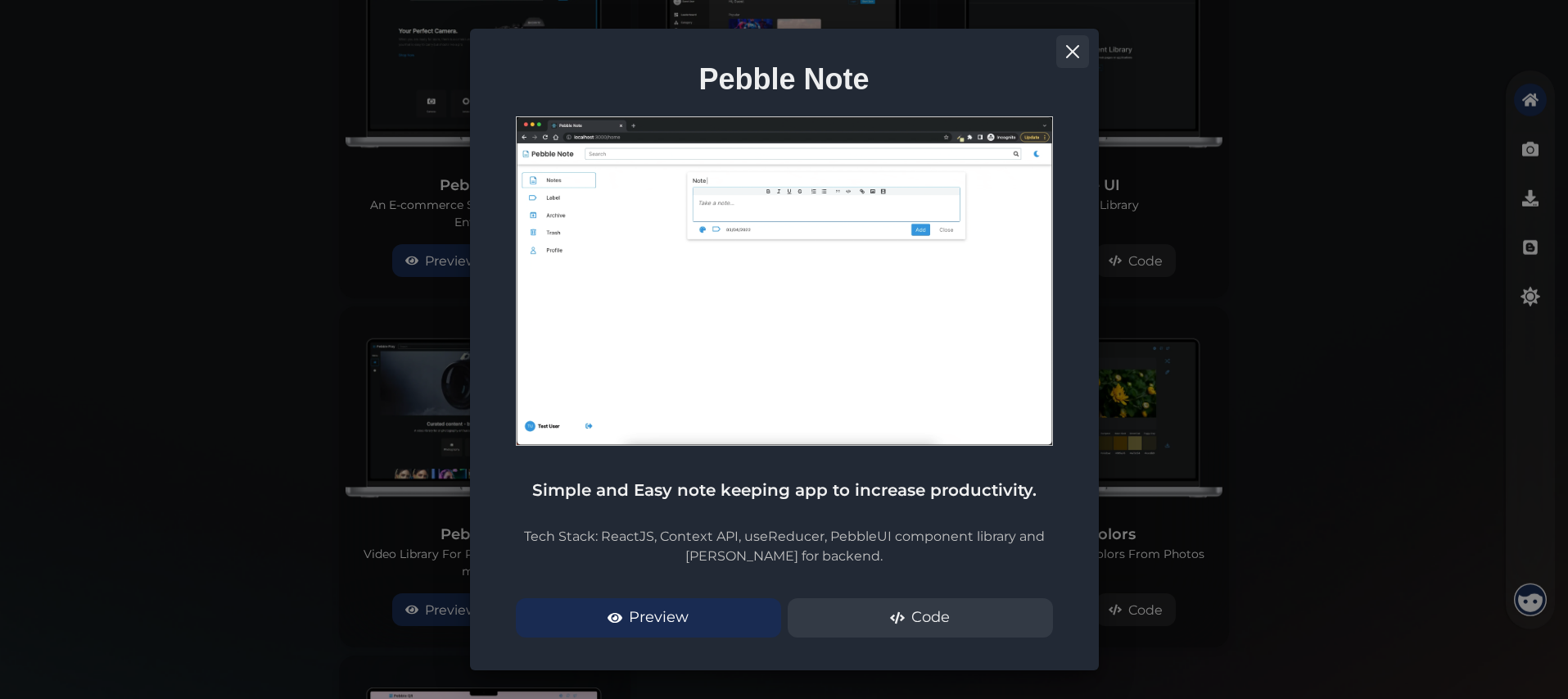
click at [1076, 53] on icon "Close" at bounding box center [1071, 51] width 13 height 13
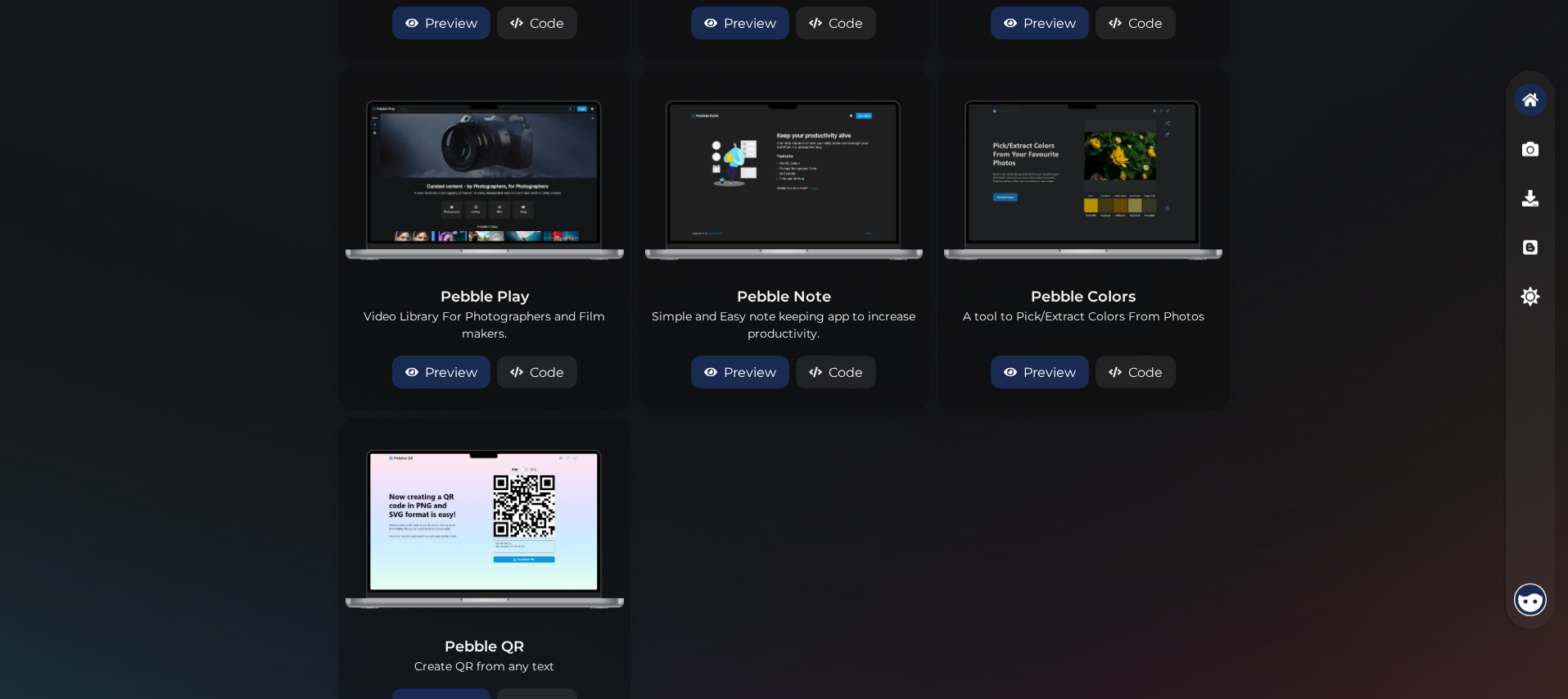
scroll to position [3007, 0]
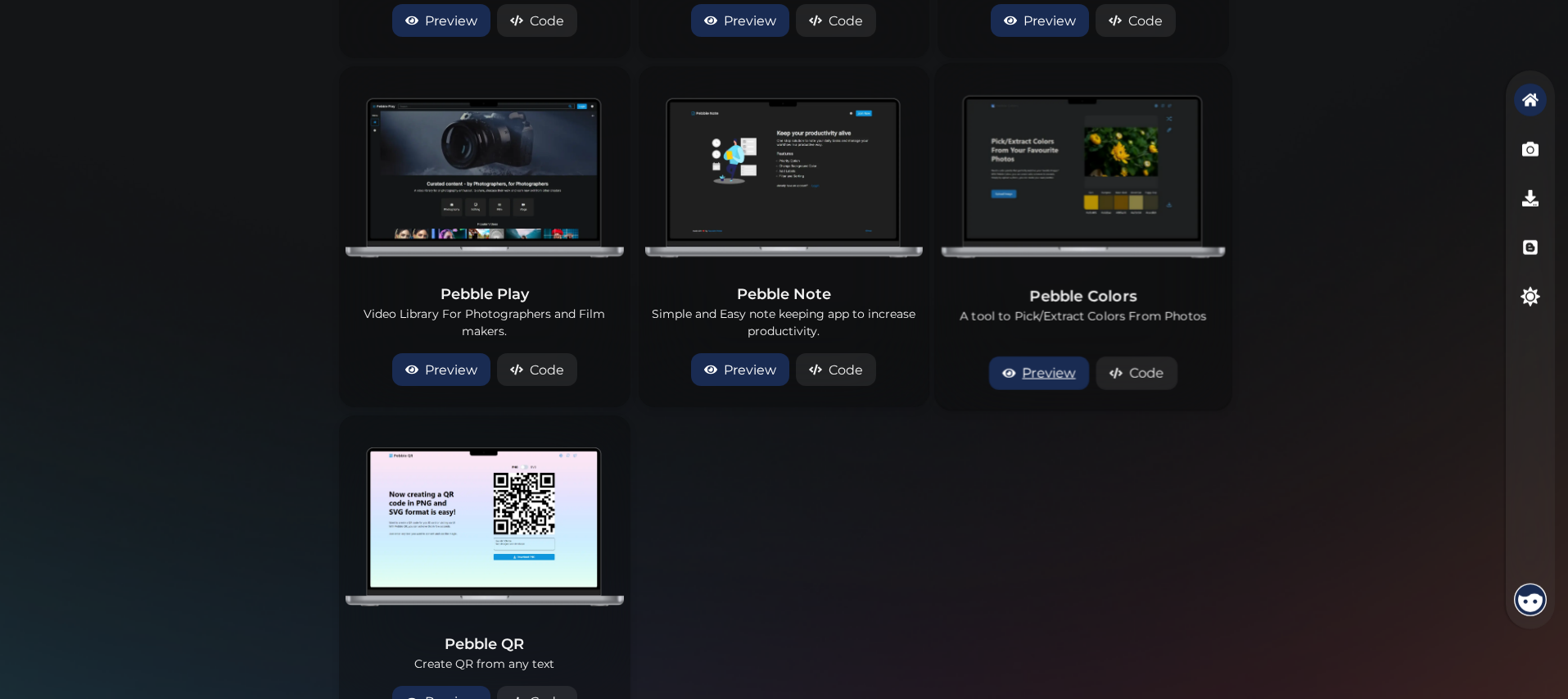
click at [1045, 376] on link "Preview" at bounding box center [1039, 372] width 100 height 33
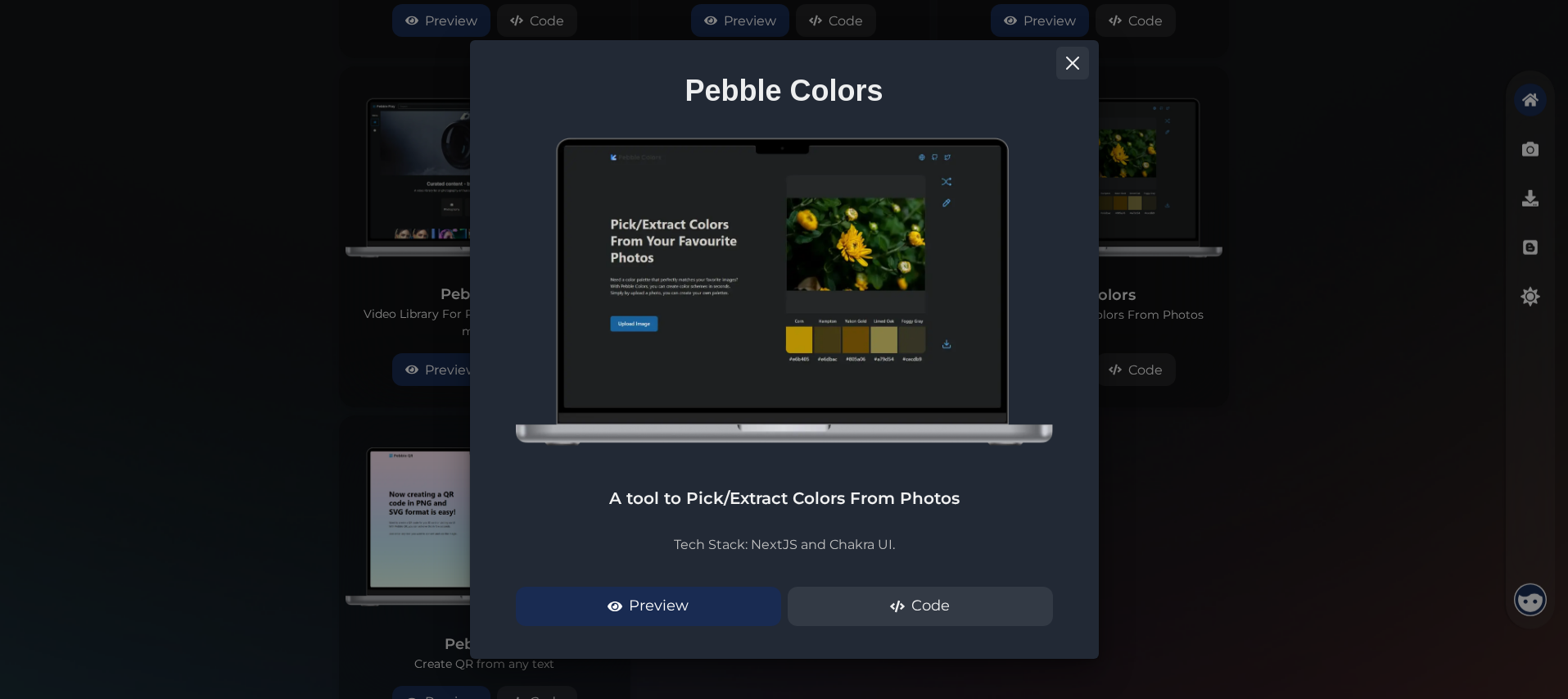
click at [1081, 63] on button "Close" at bounding box center [1072, 63] width 32 height 32
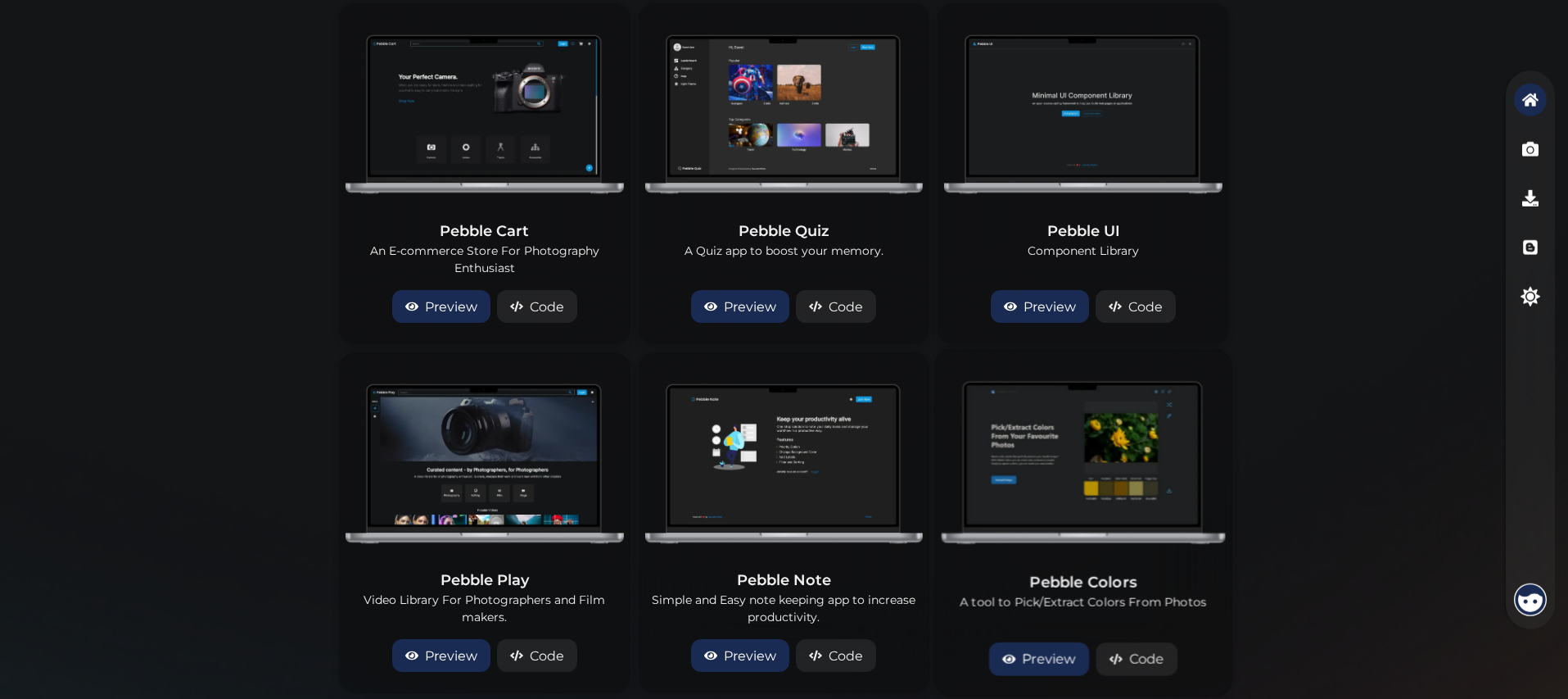
scroll to position [2644, 0]
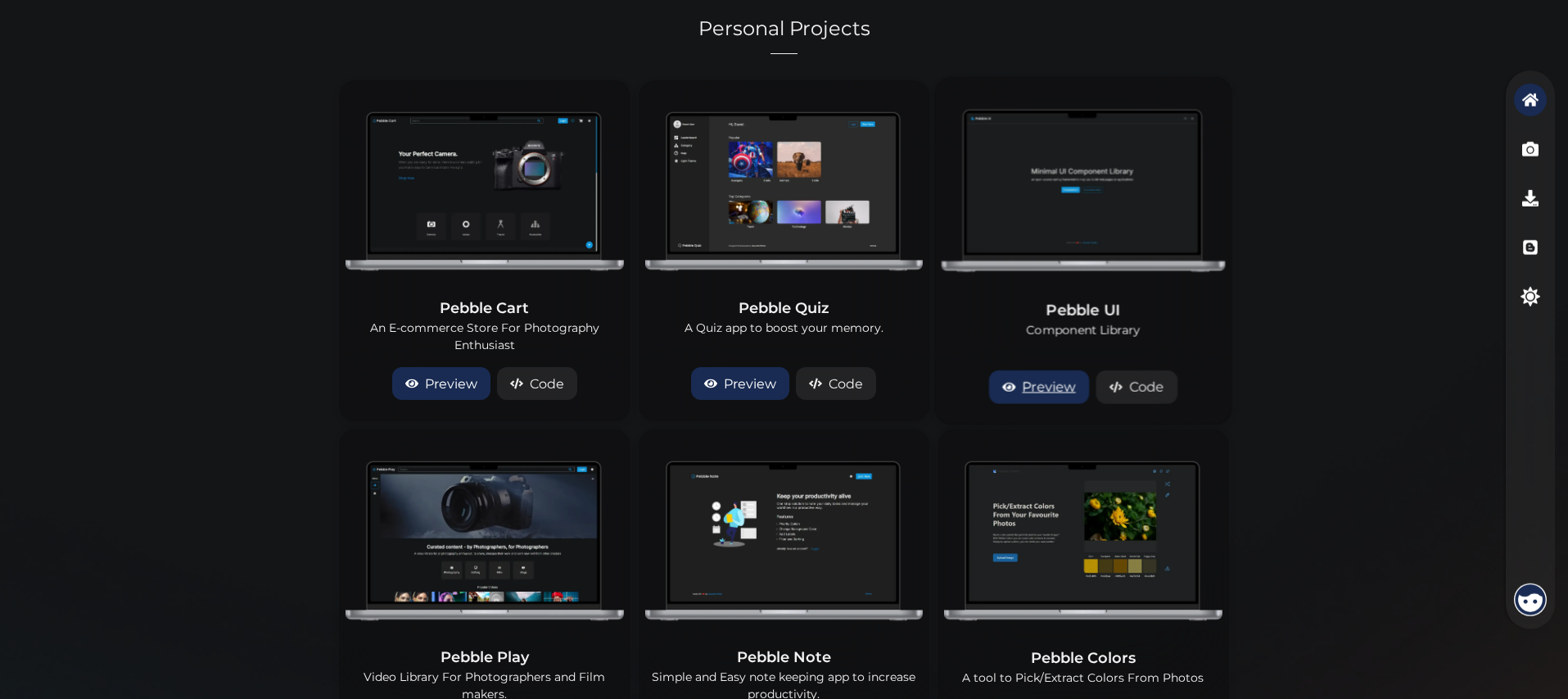
click at [1039, 379] on link "Preview" at bounding box center [1039, 385] width 100 height 33
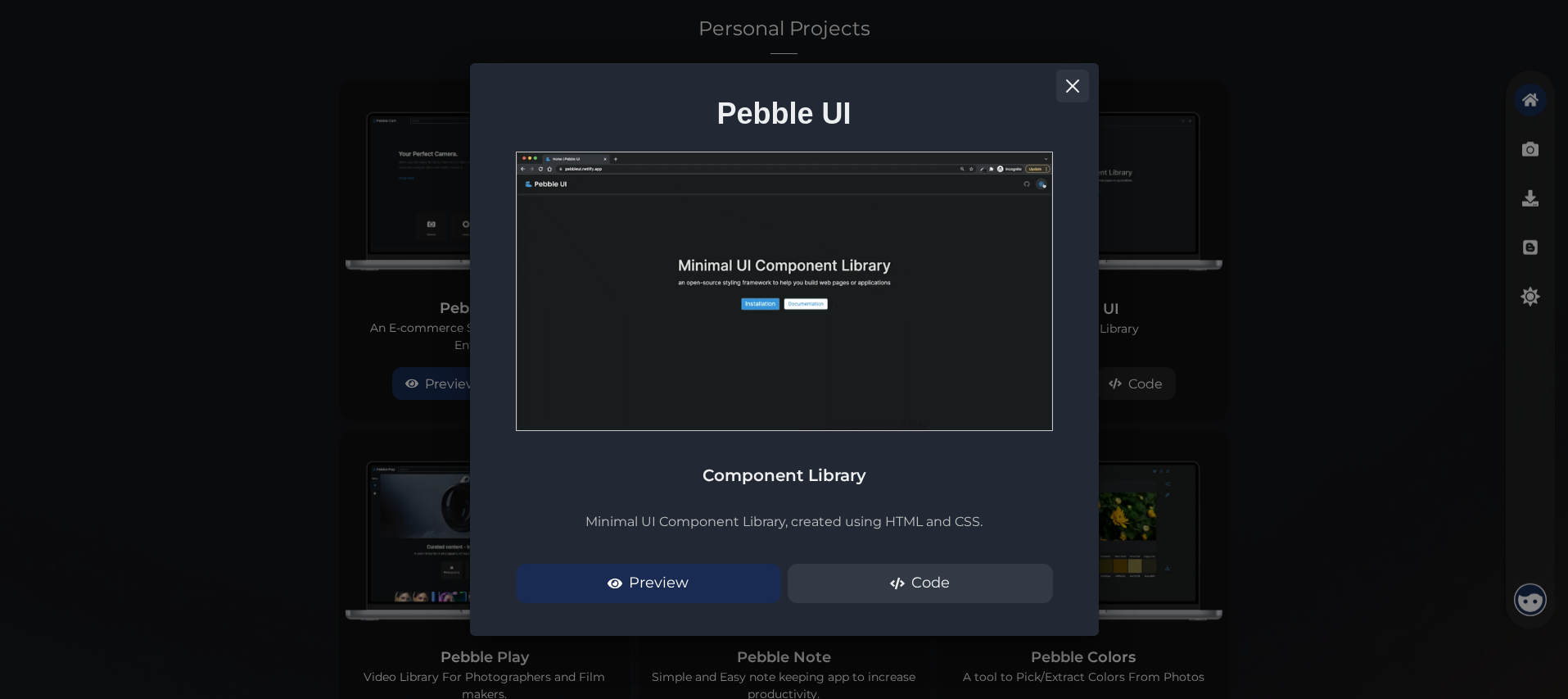
click at [1071, 81] on icon "Close" at bounding box center [1072, 85] width 13 height 13
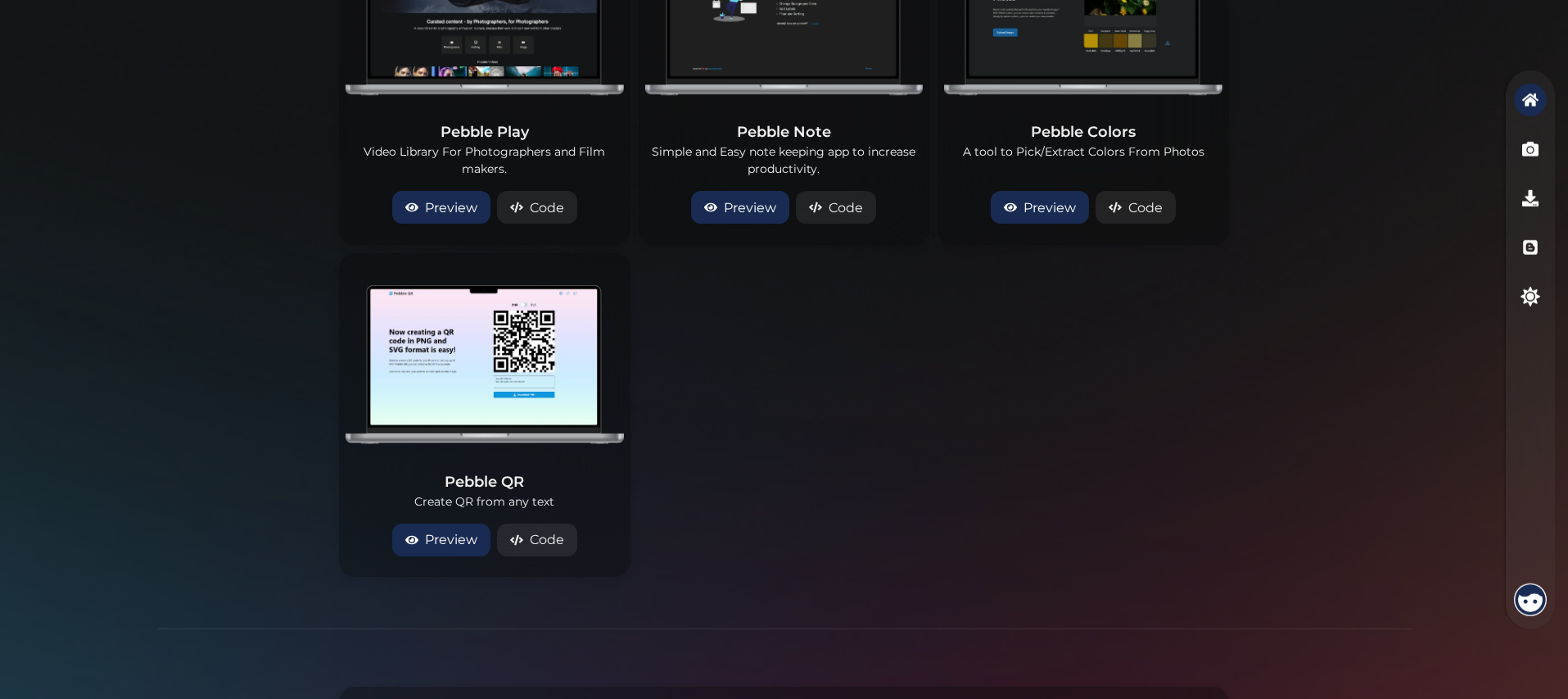
scroll to position [3388, 0]
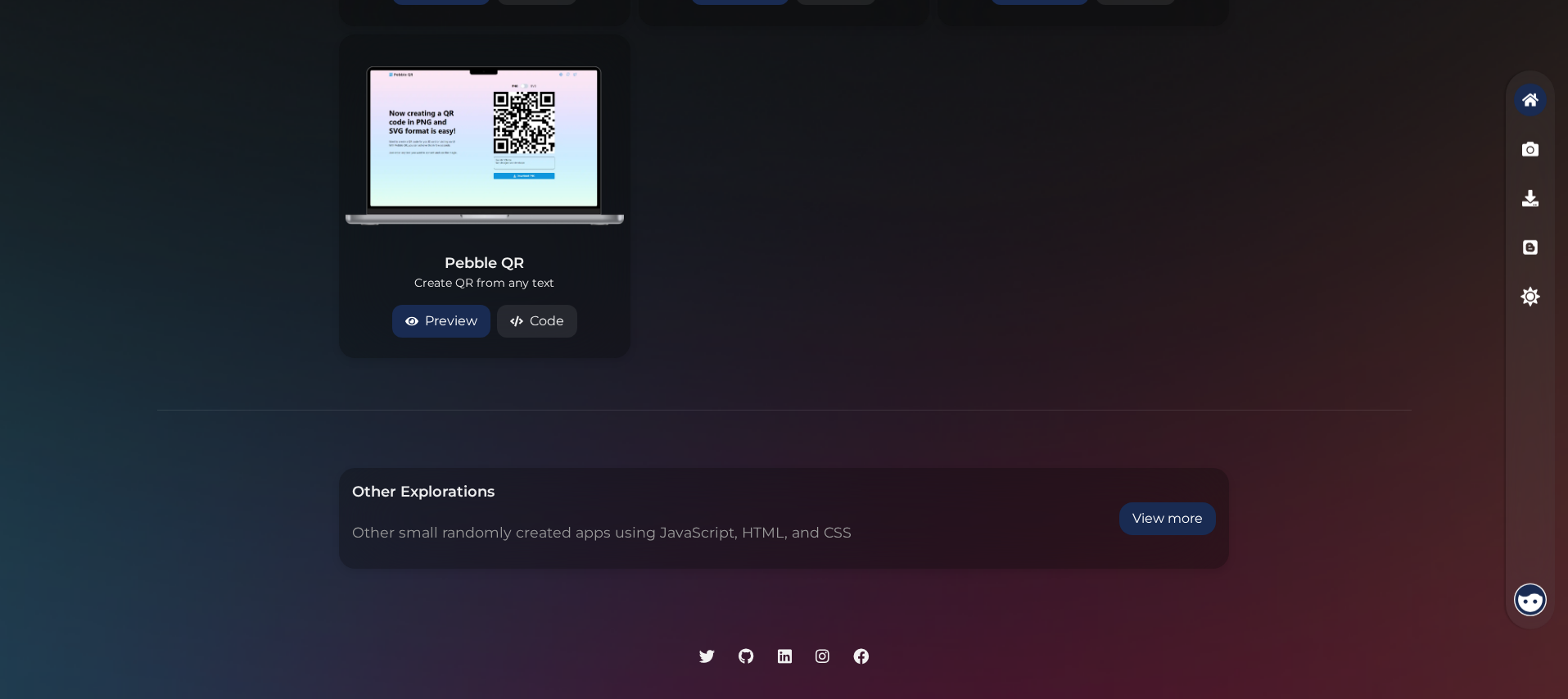
click at [1247, 551] on div "Other Explorations Other small randomly created apps using JavaScript, HTML, an…" at bounding box center [784, 518] width 1016 height 164
click at [1182, 512] on button "View more" at bounding box center [1168, 518] width 97 height 32
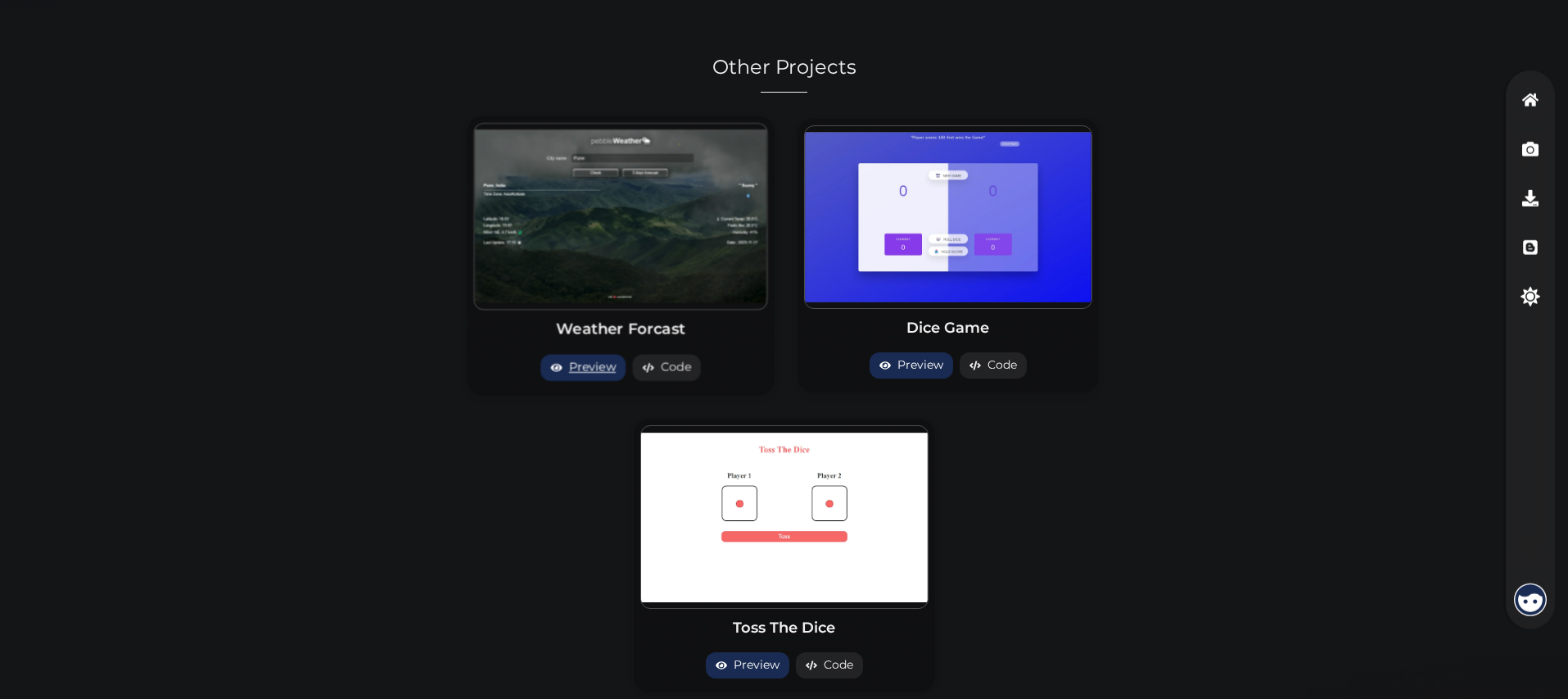
click at [592, 367] on link "Preview" at bounding box center [583, 367] width 85 height 27
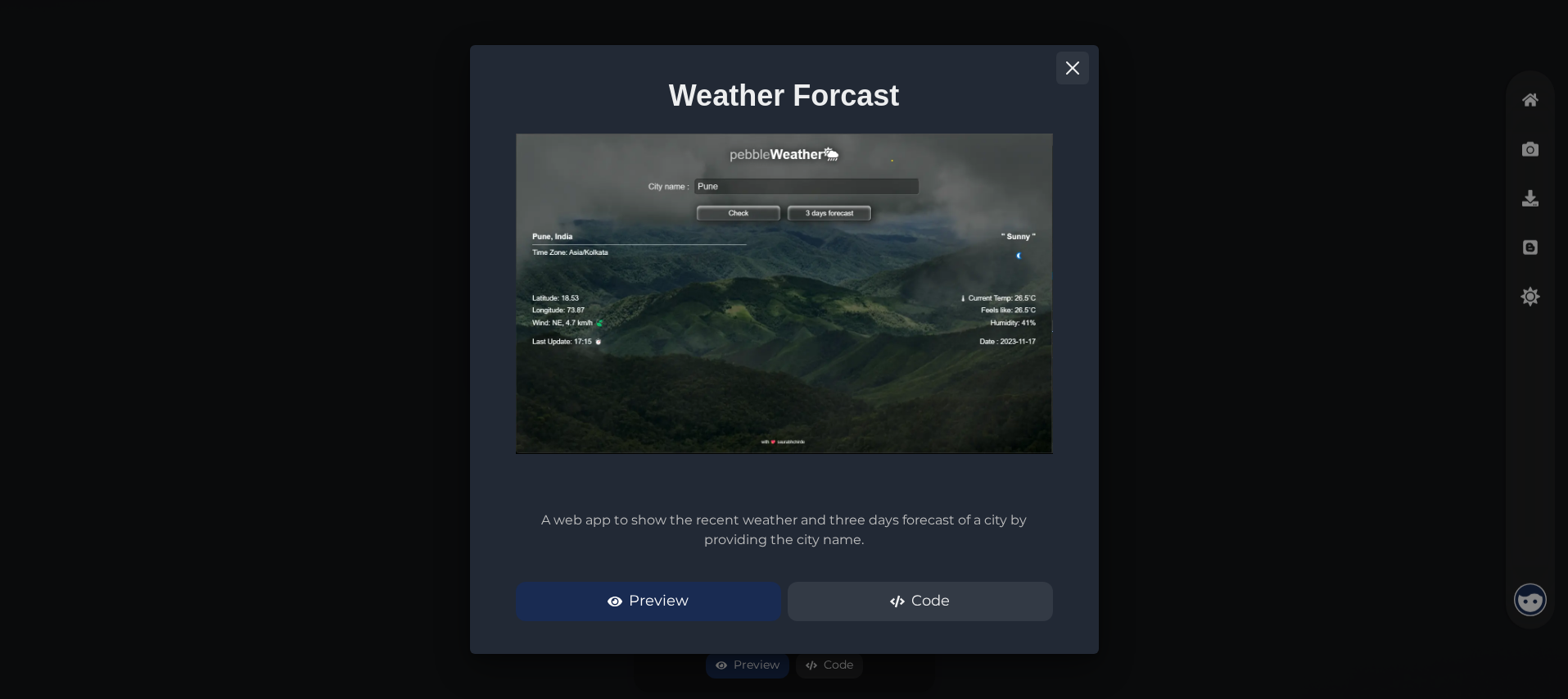
click at [1078, 70] on icon "Close" at bounding box center [1071, 67] width 13 height 13
